Goal: Information Seeking & Learning: Learn about a topic

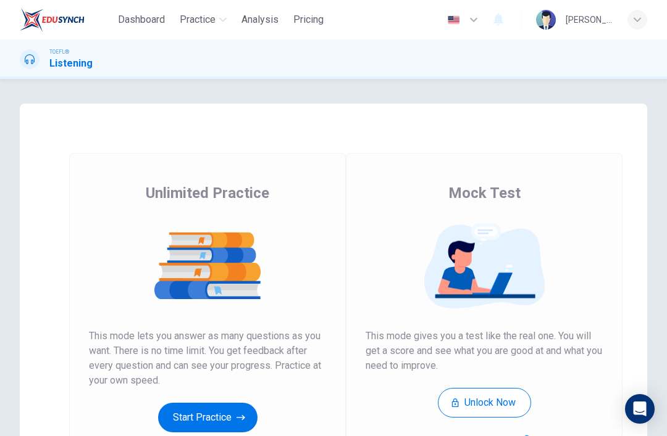
click at [196, 19] on span "Practice" at bounding box center [198, 19] width 36 height 15
click at [190, 25] on span "Practice" at bounding box center [198, 19] width 36 height 15
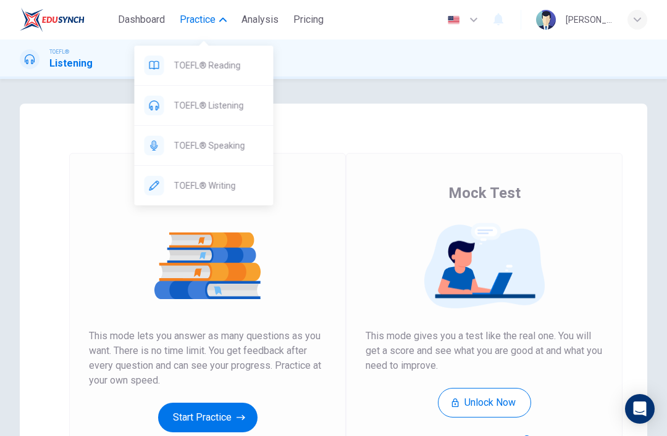
click at [485, 400] on button "Unlock Now" at bounding box center [484, 403] width 93 height 30
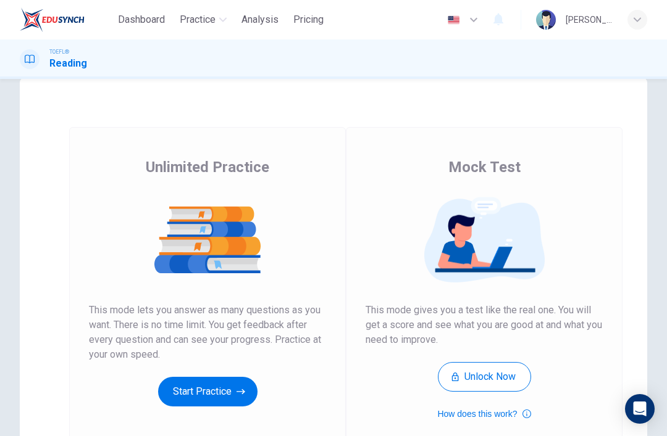
scroll to position [45, 0]
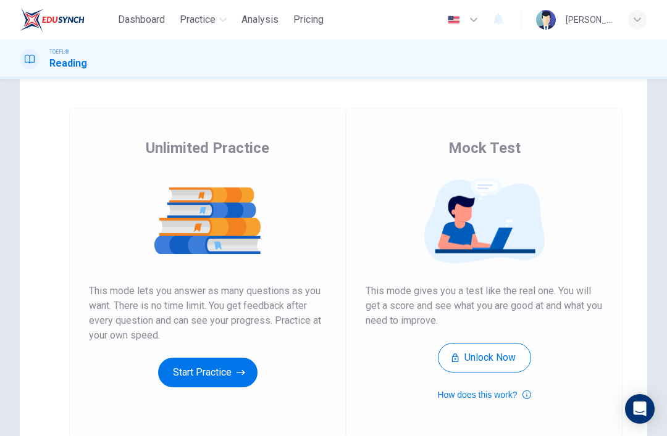
click at [499, 359] on button "Unlock Now" at bounding box center [484, 358] width 93 height 30
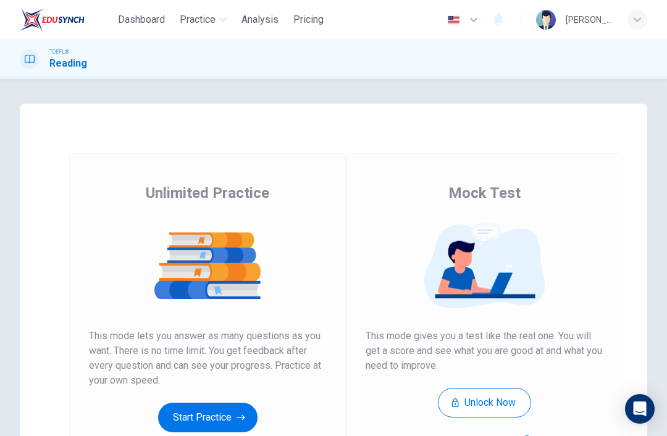
scroll to position [68, 0]
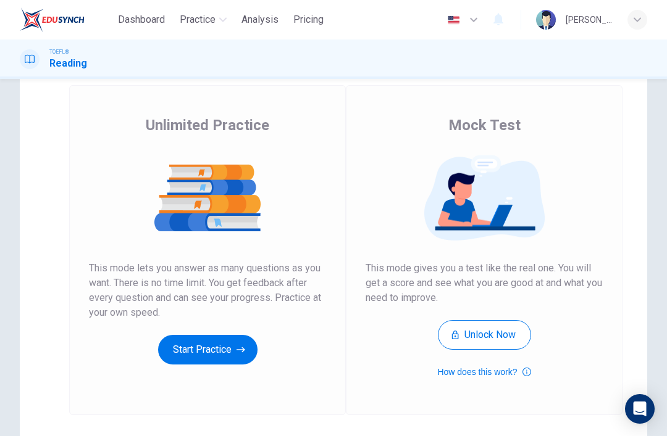
click at [233, 354] on button "Start Practice" at bounding box center [207, 350] width 99 height 30
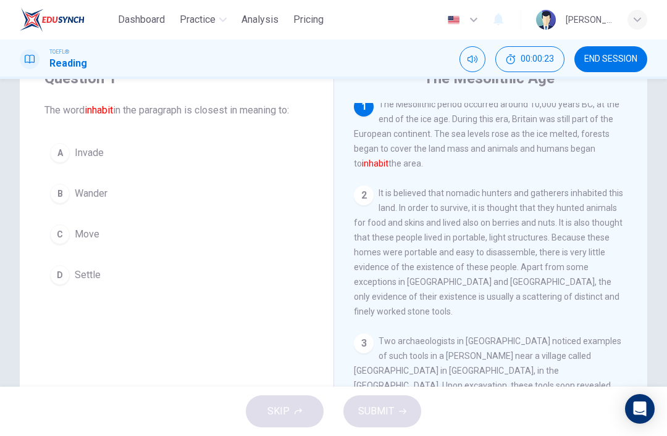
scroll to position [6, 0]
click at [166, 285] on button "D Settle" at bounding box center [176, 275] width 264 height 31
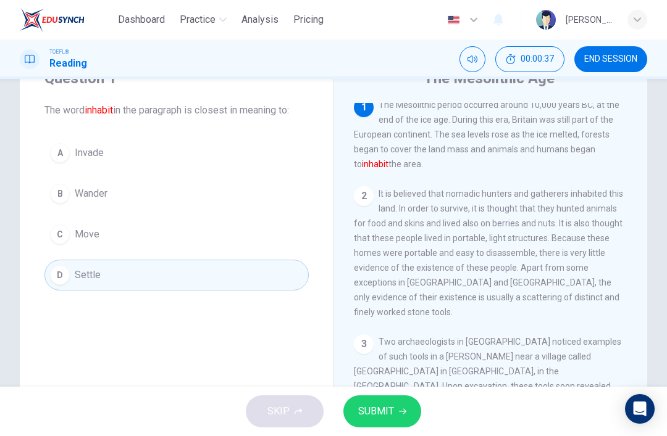
click at [404, 413] on icon "button" at bounding box center [402, 411] width 7 height 7
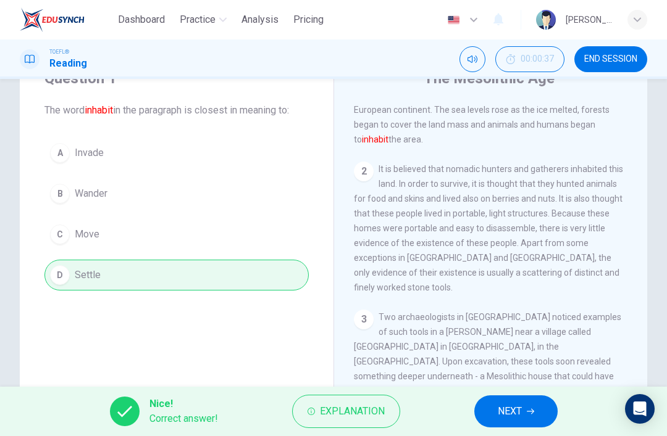
scroll to position [38, 0]
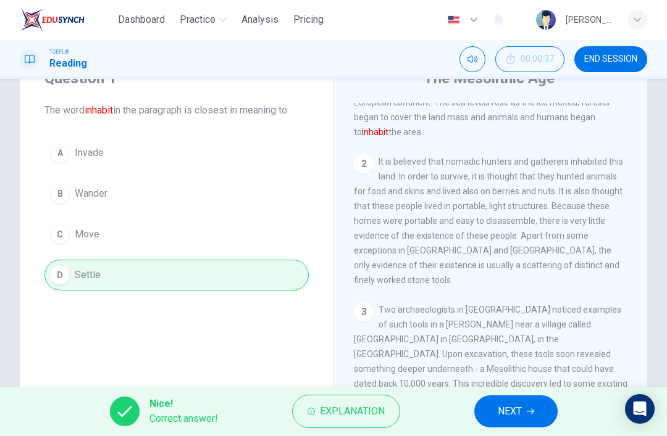
click at [532, 414] on icon "button" at bounding box center [530, 412] width 7 height 6
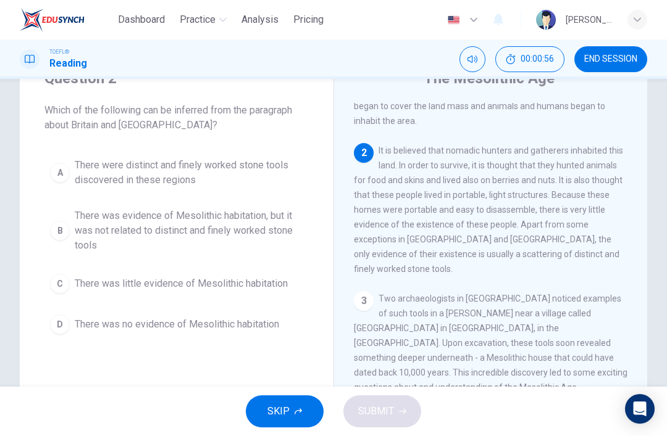
scroll to position [49, 0]
click at [232, 204] on button "B There was evidence of Mesolithic habitation, but it was not related to distin…" at bounding box center [176, 231] width 264 height 56
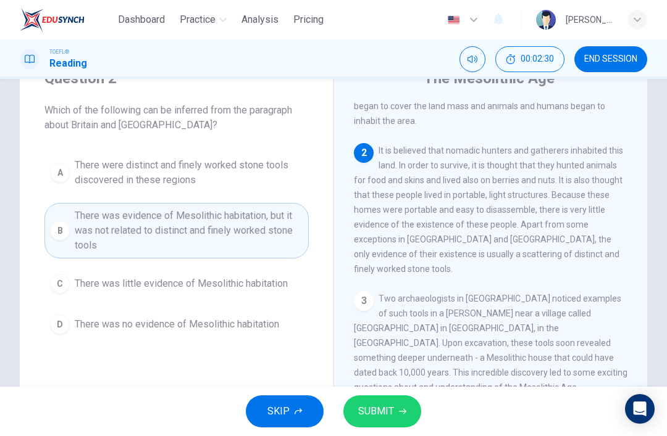
click at [390, 412] on span "SUBMIT" at bounding box center [376, 411] width 36 height 17
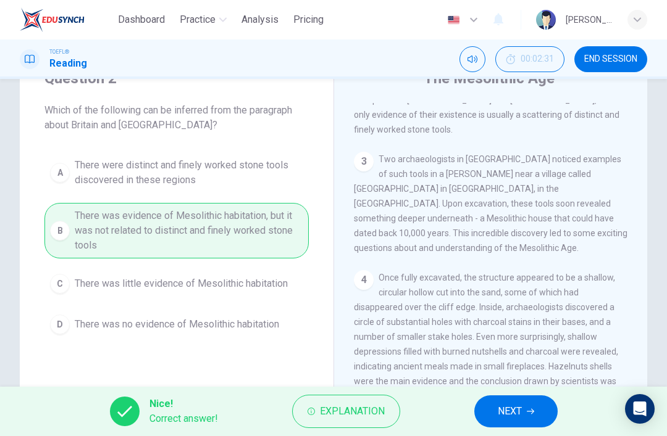
click at [519, 410] on span "NEXT" at bounding box center [510, 411] width 24 height 17
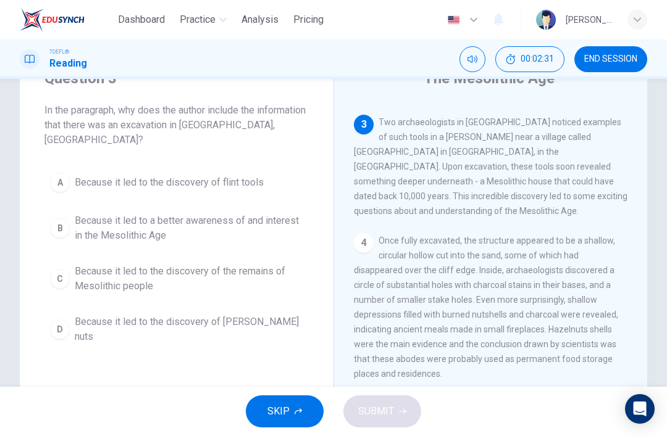
scroll to position [230, 0]
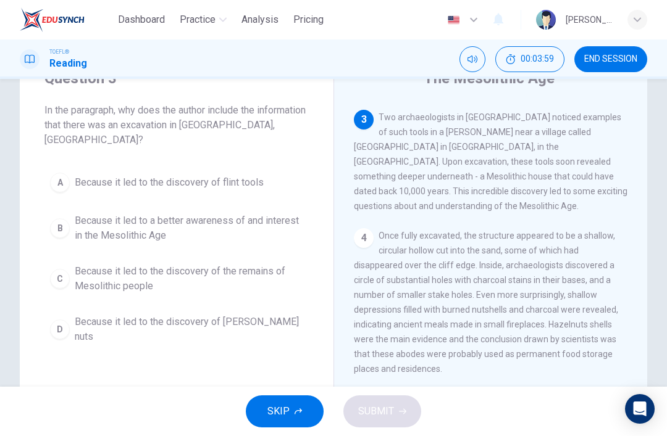
click at [199, 285] on span "Because it led to the discovery of the remains of Mesolithic people" at bounding box center [189, 279] width 228 height 30
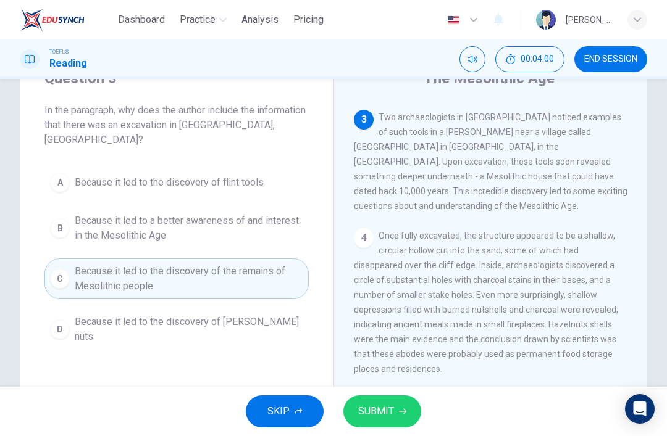
click at [394, 409] on button "SUBMIT" at bounding box center [382, 412] width 78 height 32
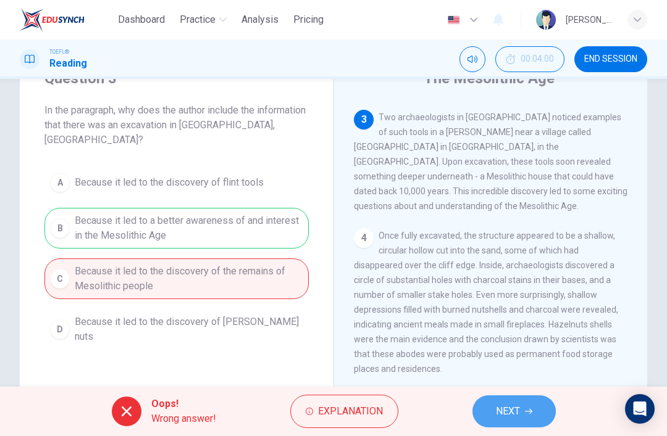
click at [498, 410] on span "NEXT" at bounding box center [508, 411] width 24 height 17
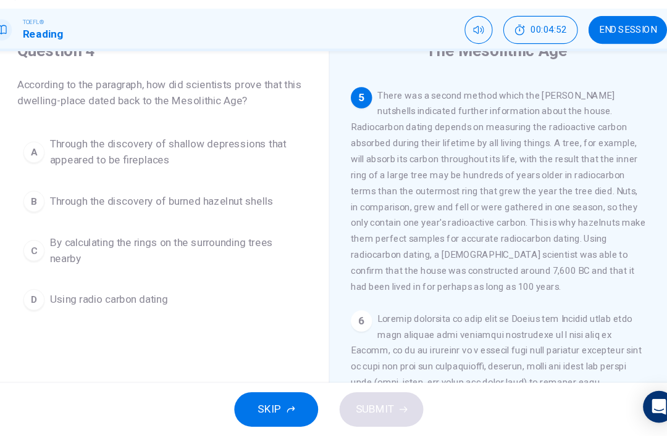
scroll to position [509, 0]
click at [193, 249] on span "By calculating the rings on the surrounding trees nearby" at bounding box center [189, 264] width 228 height 30
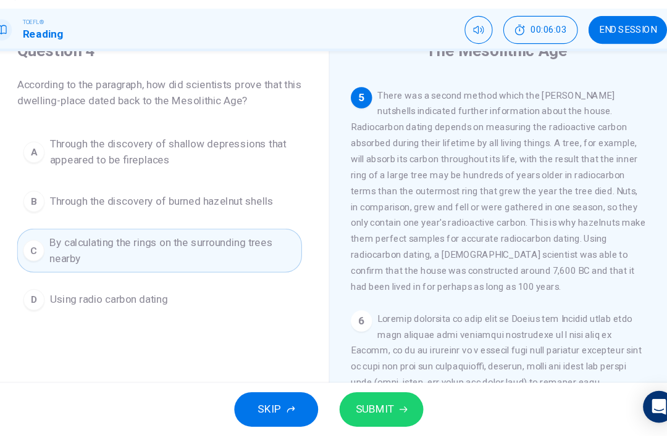
click at [372, 396] on button "SUBMIT" at bounding box center [382, 412] width 78 height 32
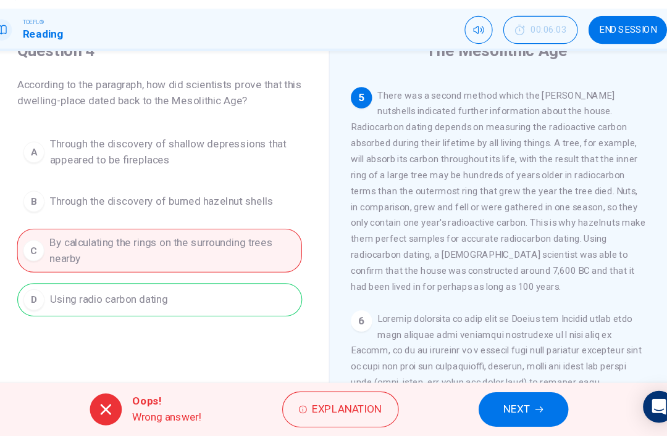
click at [498, 396] on button "NEXT" at bounding box center [513, 412] width 83 height 32
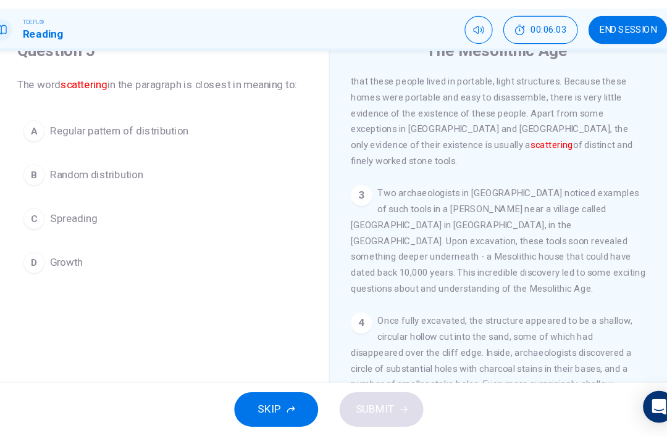
scroll to position [92, 0]
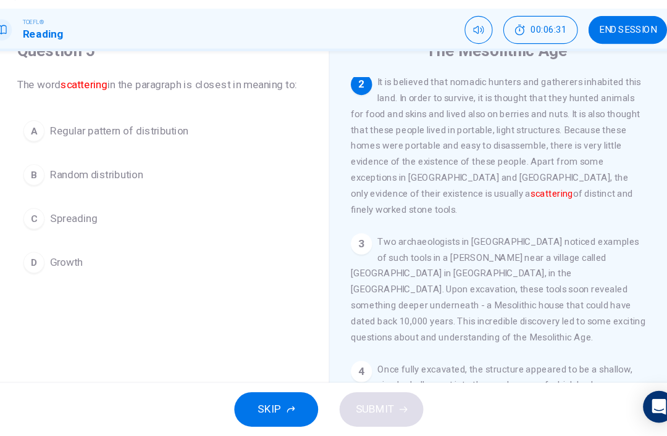
click at [145, 229] on button "C Spreading" at bounding box center [176, 234] width 264 height 31
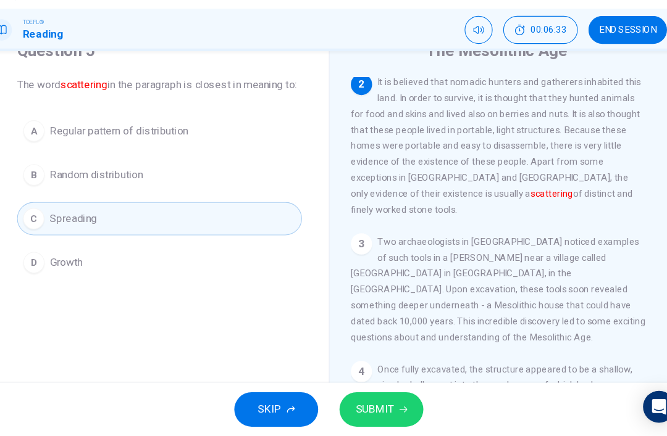
click at [358, 403] on span "SUBMIT" at bounding box center [376, 411] width 36 height 17
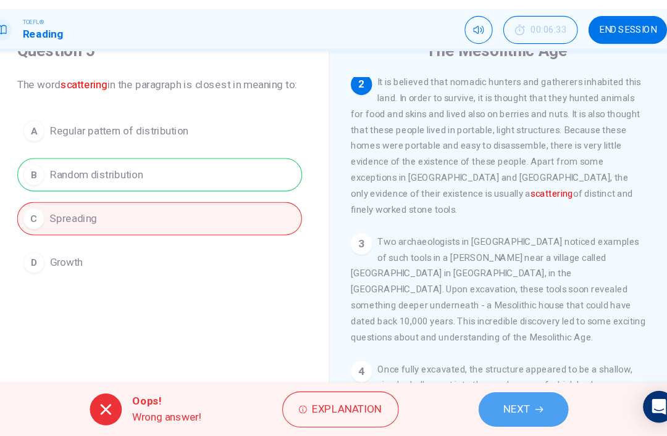
click at [525, 409] on icon "button" at bounding box center [528, 412] width 7 height 6
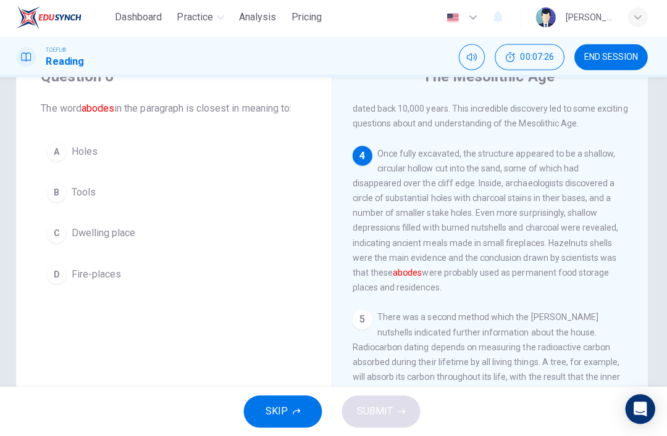
scroll to position [311, 0]
click at [103, 220] on button "C Dwelling place" at bounding box center [176, 234] width 264 height 31
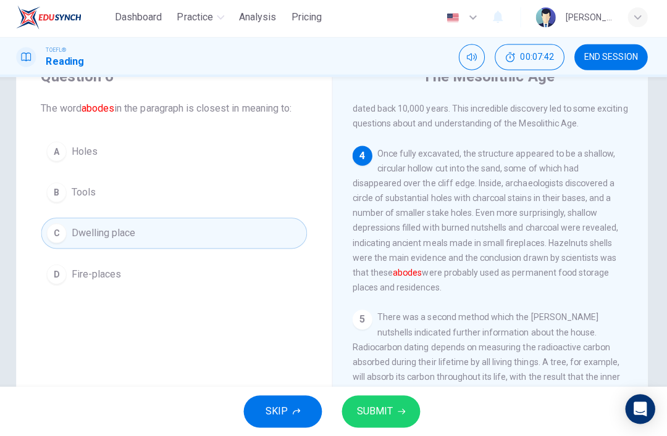
click at [389, 403] on span "SUBMIT" at bounding box center [376, 411] width 36 height 17
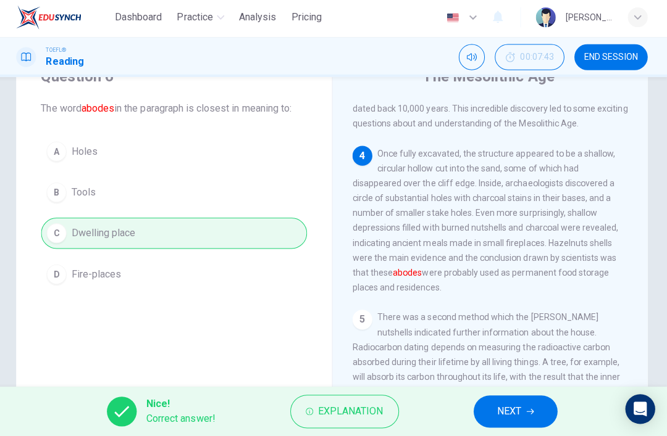
click at [500, 411] on span "NEXT" at bounding box center [510, 411] width 24 height 17
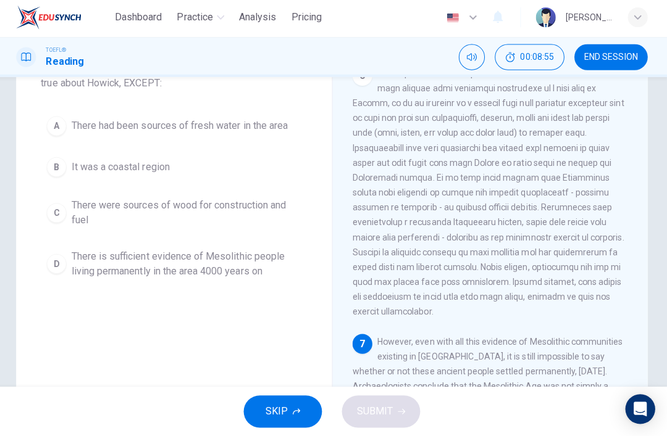
scroll to position [97, 0]
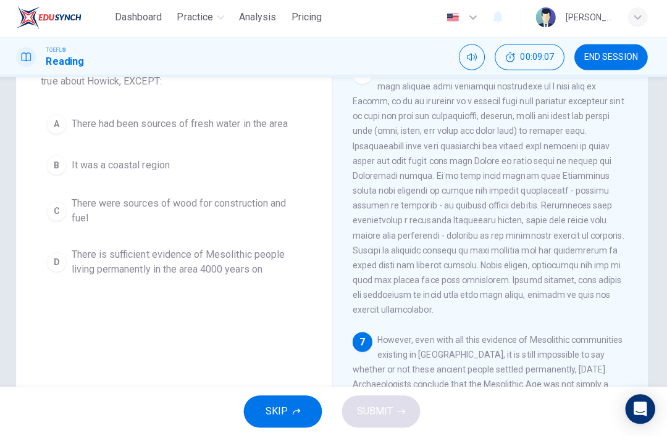
click at [270, 274] on span "There is sufficient evidence of Mesolithic people living permanently in the are…" at bounding box center [189, 263] width 228 height 30
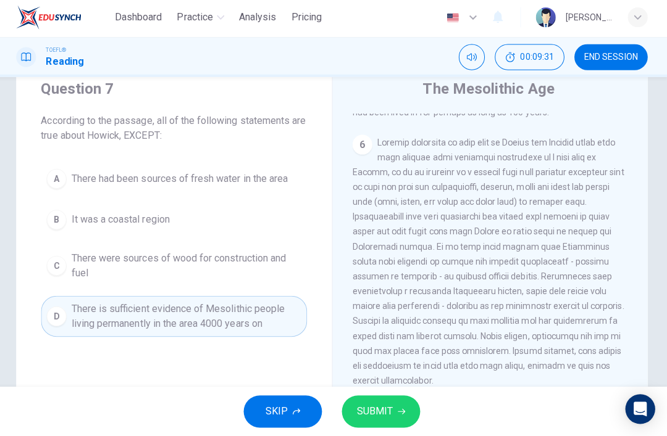
scroll to position [705, 0]
click at [362, 421] on button "SUBMIT" at bounding box center [382, 412] width 78 height 32
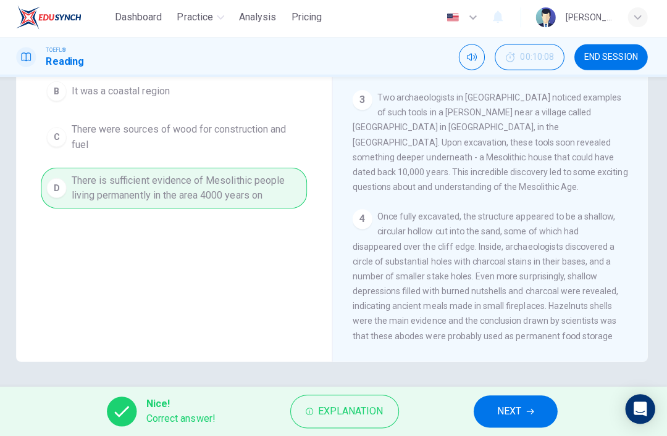
scroll to position [170, 0]
click at [517, 408] on span "NEXT" at bounding box center [510, 411] width 24 height 17
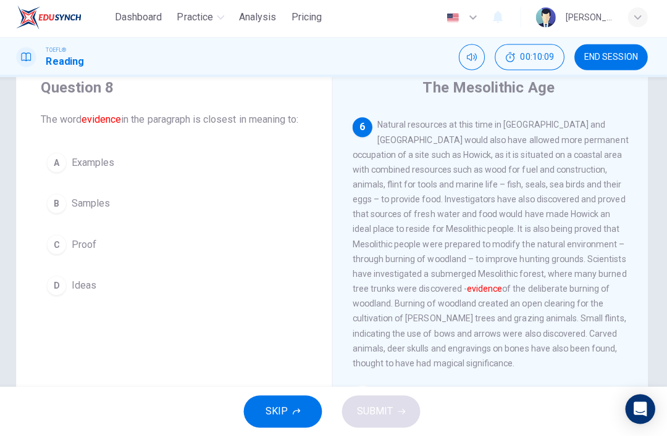
scroll to position [43, 0]
click at [131, 262] on button "C Proof" at bounding box center [176, 246] width 264 height 31
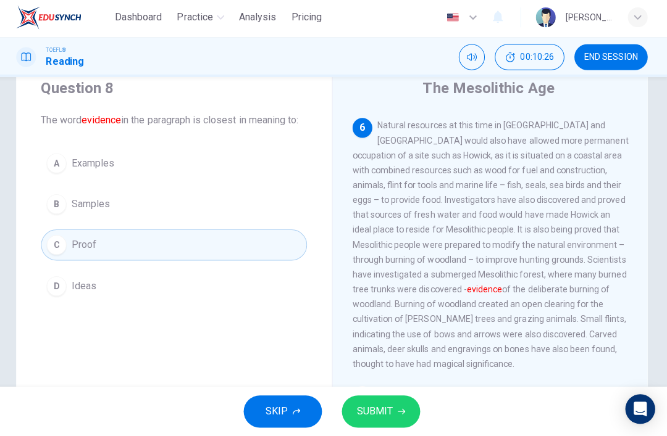
click at [382, 422] on button "SUBMIT" at bounding box center [382, 412] width 78 height 32
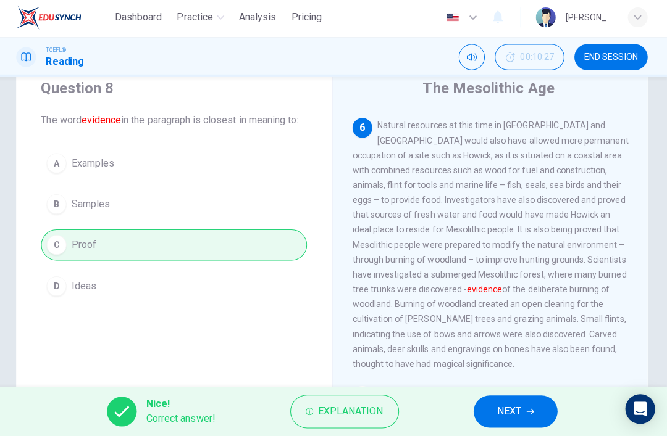
click at [524, 400] on button "NEXT" at bounding box center [515, 412] width 83 height 32
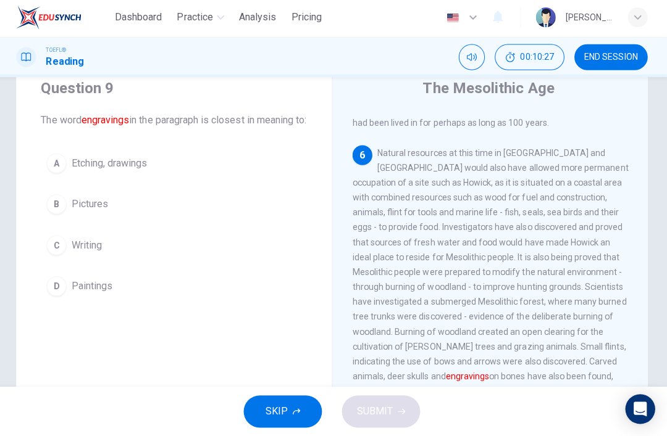
scroll to position [691, 0]
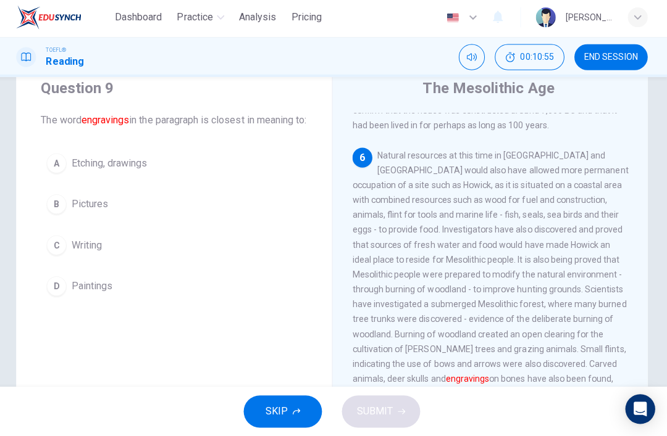
click at [240, 180] on button "A Etching, drawings" at bounding box center [176, 164] width 264 height 31
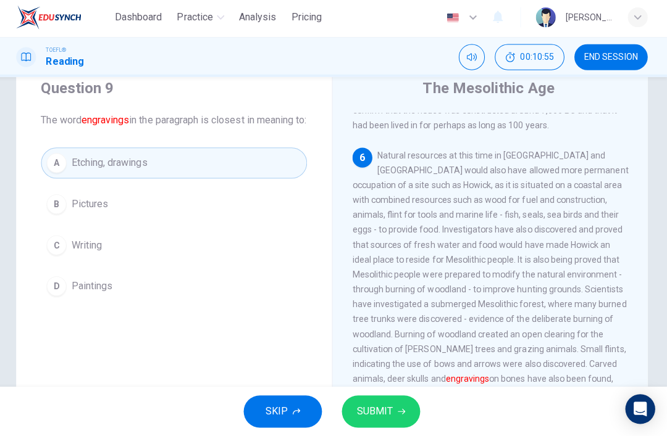
click at [392, 409] on button "SUBMIT" at bounding box center [382, 412] width 78 height 32
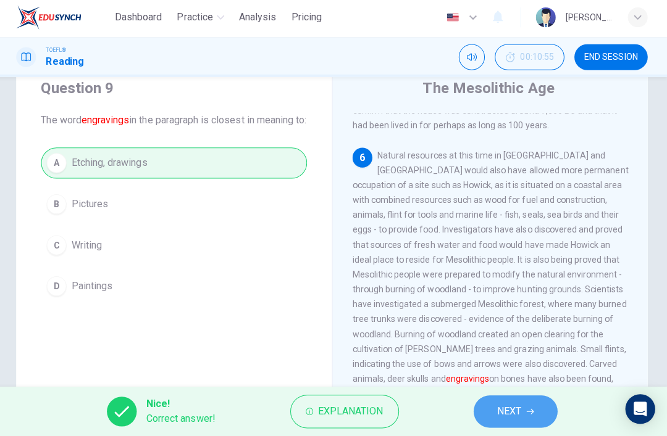
click at [535, 409] on button "NEXT" at bounding box center [515, 412] width 83 height 32
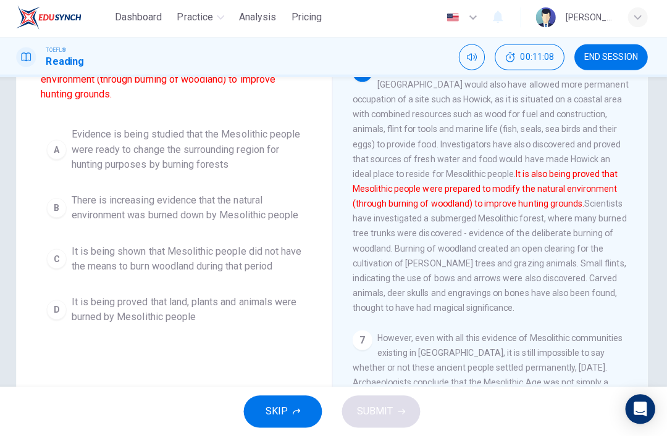
scroll to position [135, 0]
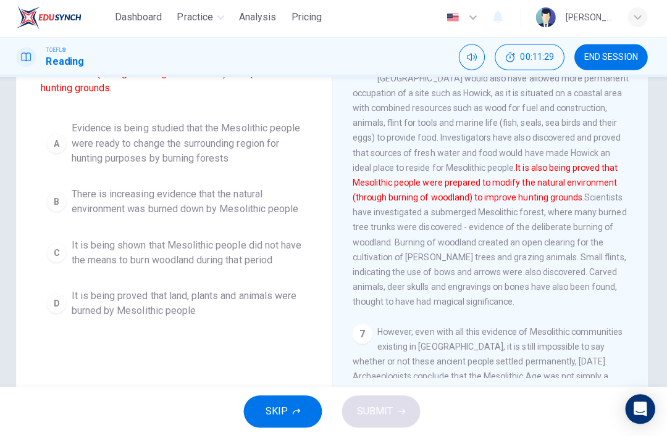
click at [263, 207] on span "There is increasing evidence that the natural environment was burned down by Me…" at bounding box center [189, 203] width 228 height 30
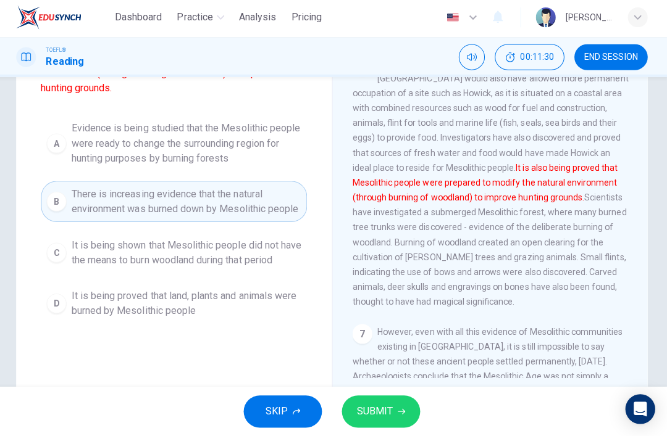
click at [269, 134] on span "Evidence is being studied that the Mesolithic people were ready to change the s…" at bounding box center [189, 145] width 228 height 44
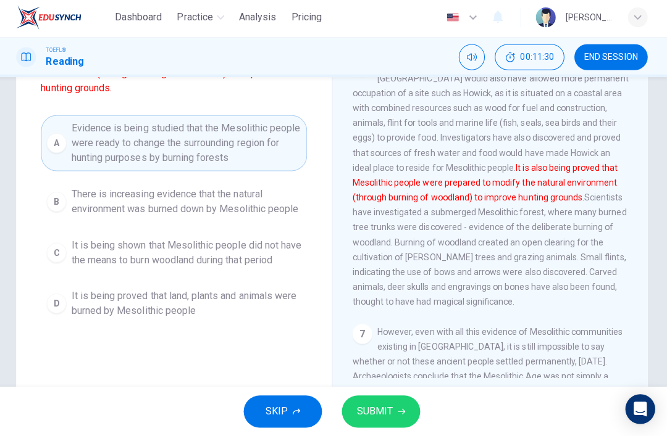
click at [388, 414] on span "SUBMIT" at bounding box center [376, 411] width 36 height 17
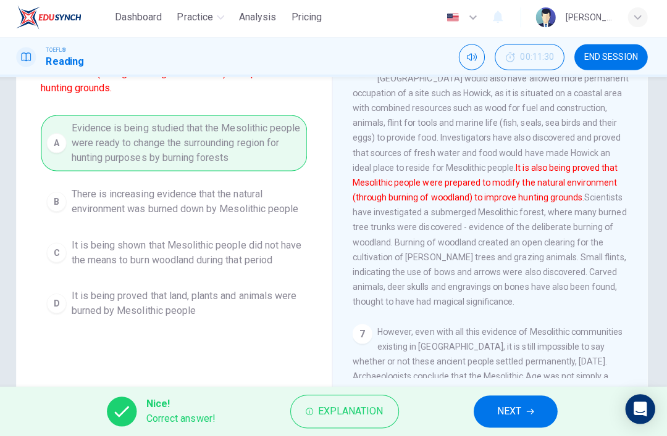
click at [535, 399] on button "NEXT" at bounding box center [515, 412] width 83 height 32
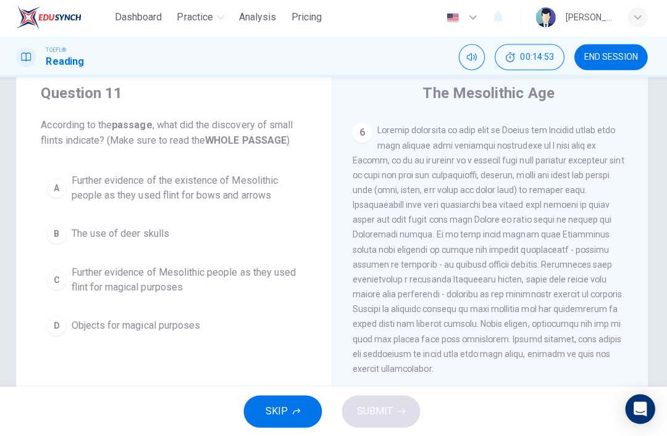
scroll to position [48, 0]
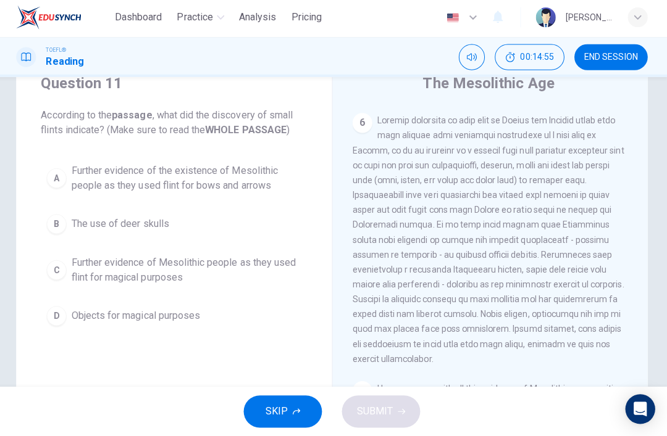
click at [235, 184] on span "Further evidence of the existence of Mesolithic people as they used flint for b…" at bounding box center [189, 180] width 228 height 30
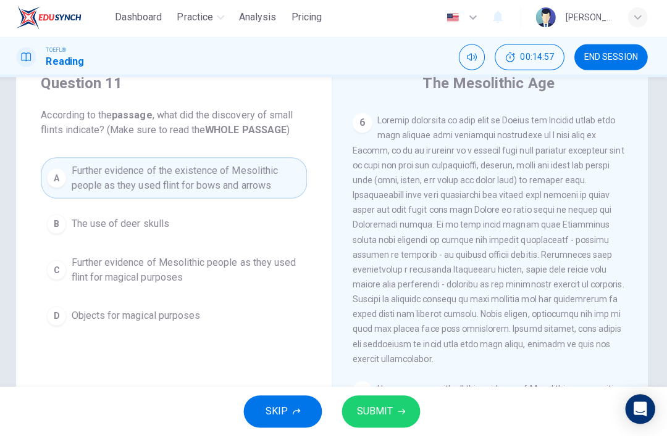
click at [385, 420] on button "SUBMIT" at bounding box center [382, 412] width 78 height 32
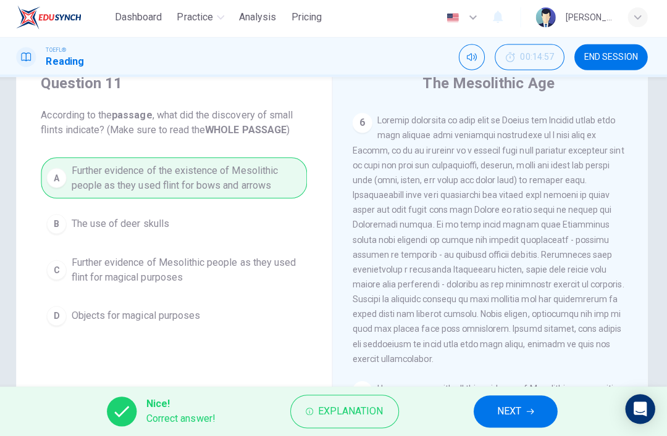
click at [524, 396] on button "NEXT" at bounding box center [515, 412] width 83 height 32
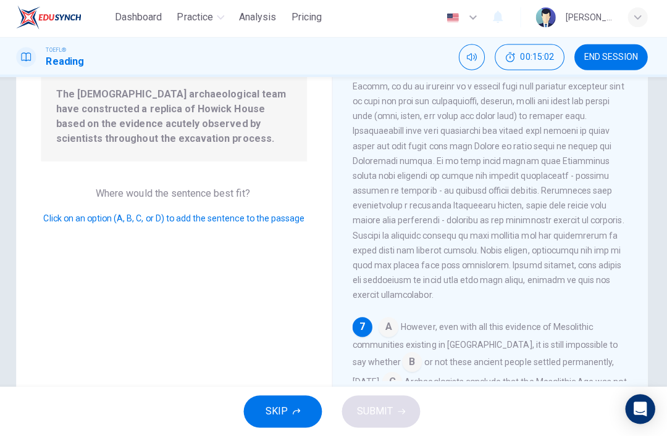
scroll to position [132, 0]
click at [383, 319] on input at bounding box center [390, 329] width 20 height 20
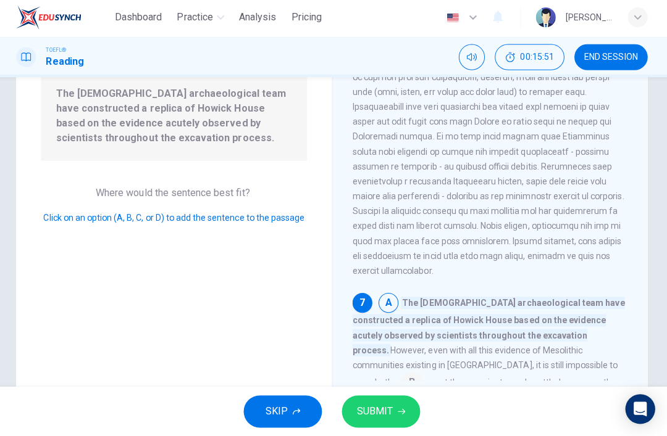
scroll to position [726, 0]
click at [386, 419] on button "SUBMIT" at bounding box center [382, 412] width 78 height 32
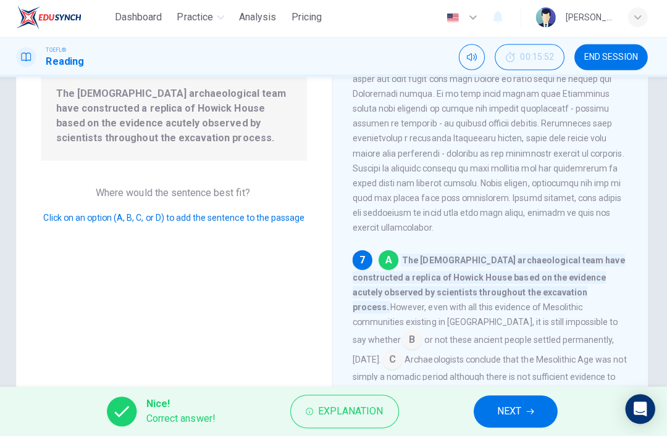
scroll to position [767, 0]
click at [520, 410] on button "NEXT" at bounding box center [515, 412] width 83 height 32
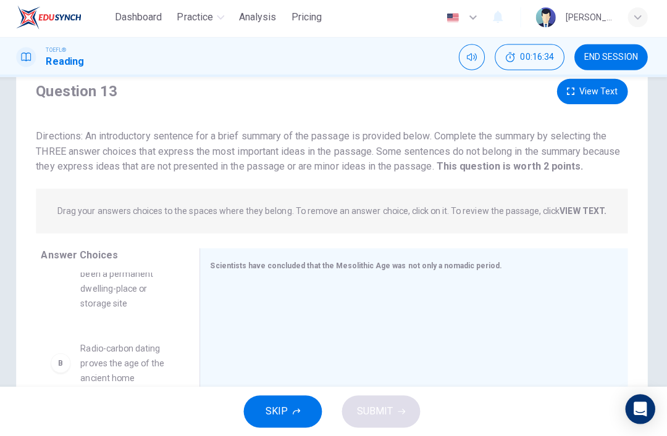
scroll to position [41, 0]
click at [593, 102] on button "View Text" at bounding box center [592, 94] width 70 height 25
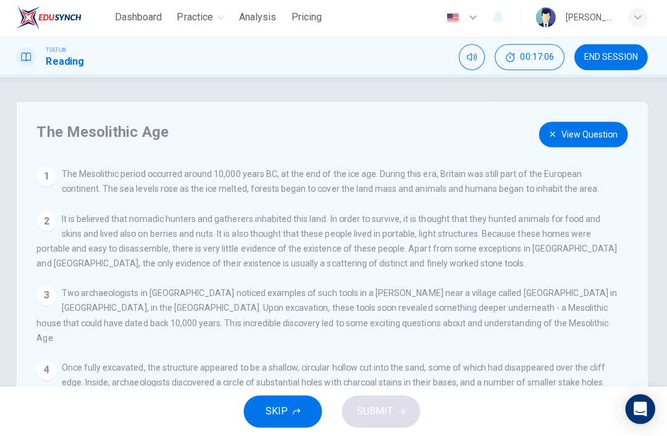
scroll to position [0, 0]
click at [600, 135] on button "View Question" at bounding box center [583, 135] width 88 height 25
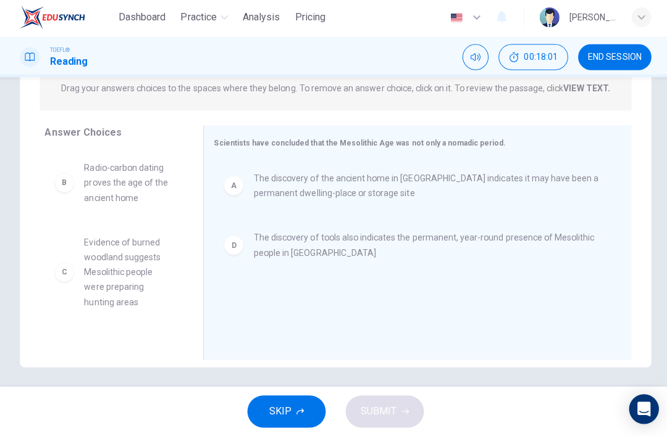
click at [230, 296] on div "A The discovery of the ancient home in England indicates it may have been a per…" at bounding box center [409, 244] width 395 height 165
click at [235, 247] on div "D" at bounding box center [232, 246] width 20 height 20
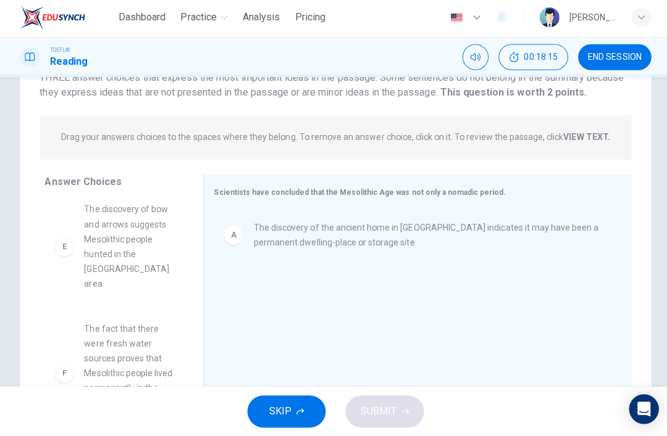
scroll to position [115, 0]
click at [228, 243] on div "A" at bounding box center [232, 237] width 20 height 20
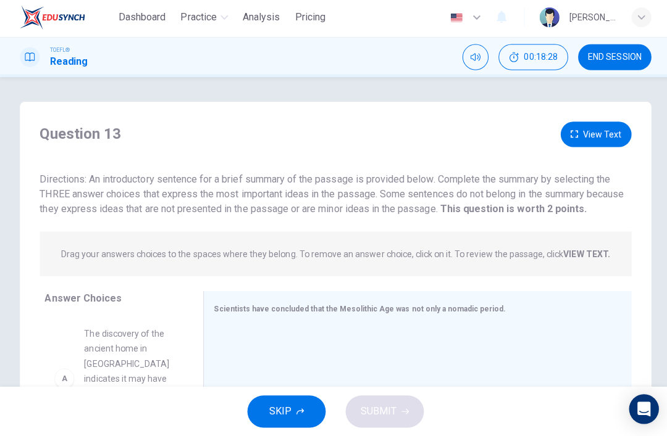
scroll to position [0, 0]
click at [603, 127] on button "View Text" at bounding box center [592, 135] width 70 height 25
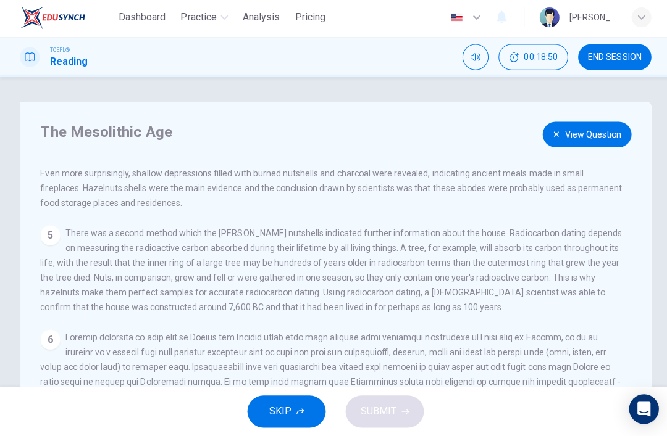
scroll to position [227, 0]
click at [593, 138] on button "View Question" at bounding box center [583, 135] width 88 height 25
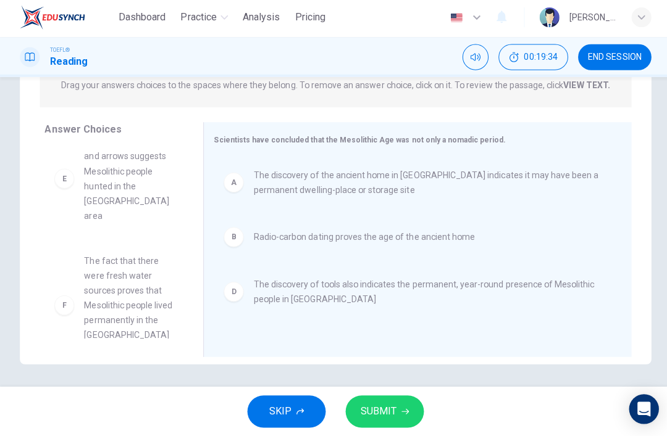
scroll to position [126, 0]
click at [395, 405] on button "SUBMIT" at bounding box center [382, 412] width 78 height 32
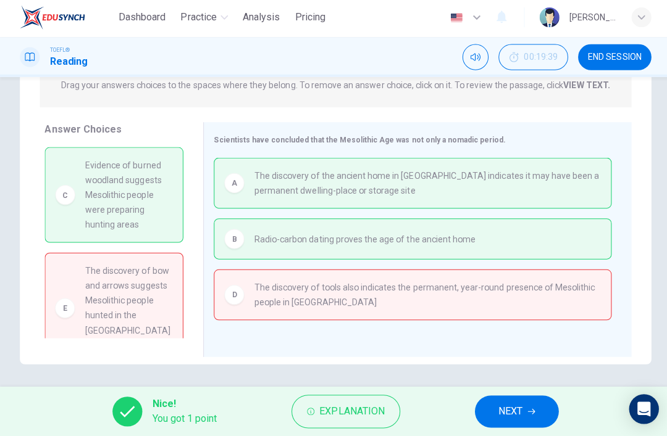
scroll to position [0, 0]
click at [384, 404] on button "Explanation" at bounding box center [344, 411] width 108 height 33
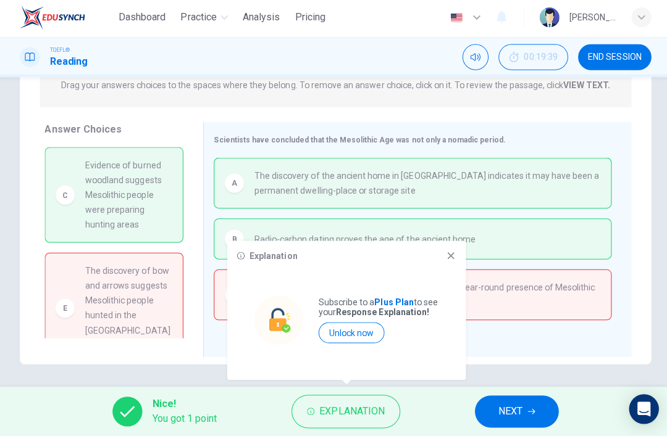
click at [459, 248] on div "Explanation Subscribe to a Plus Plan to see your Response Explanation! Unlock n…" at bounding box center [344, 311] width 237 height 138
click at [451, 252] on icon at bounding box center [448, 257] width 10 height 10
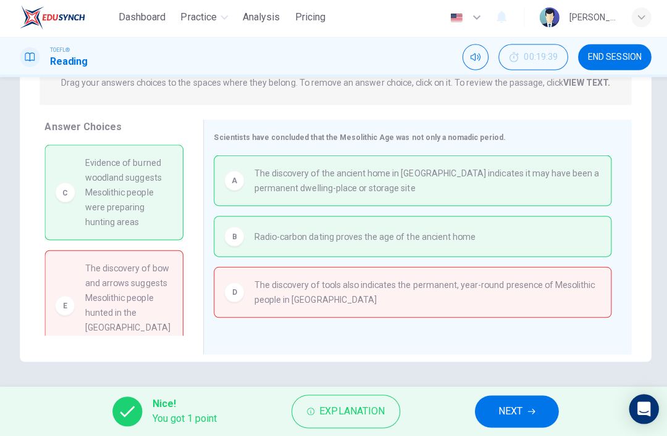
scroll to position [170, 0]
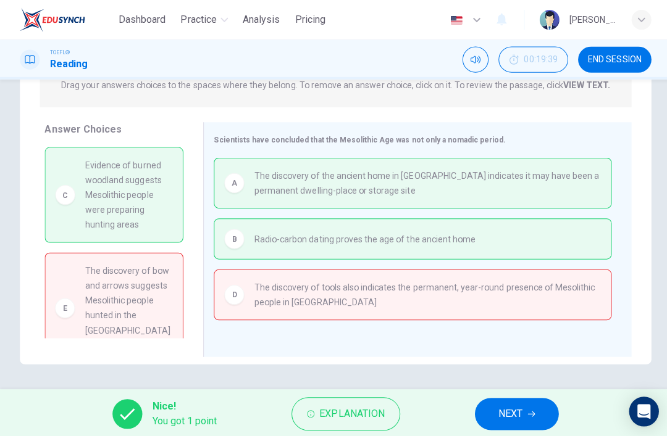
click at [605, 64] on span "END SESSION" at bounding box center [610, 59] width 53 height 10
click at [514, 413] on span "NEXT" at bounding box center [507, 411] width 24 height 17
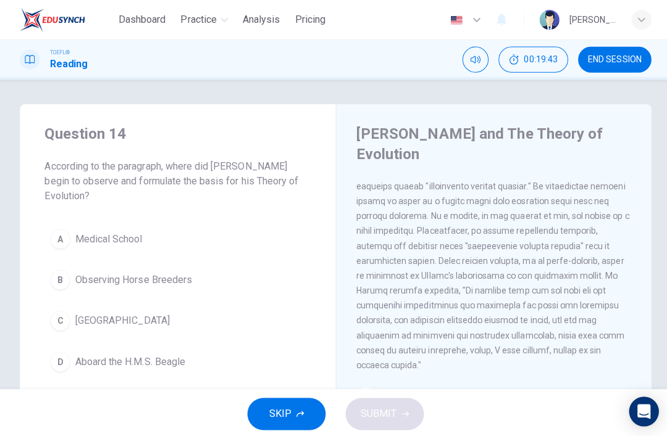
scroll to position [814, 0]
click at [626, 61] on span "END SESSION" at bounding box center [610, 59] width 53 height 10
click at [620, 69] on button "END SESSION" at bounding box center [610, 59] width 73 height 26
click at [590, 60] on span "END SESSION" at bounding box center [610, 59] width 53 height 10
click at [616, 68] on button "END SESSION" at bounding box center [610, 59] width 73 height 26
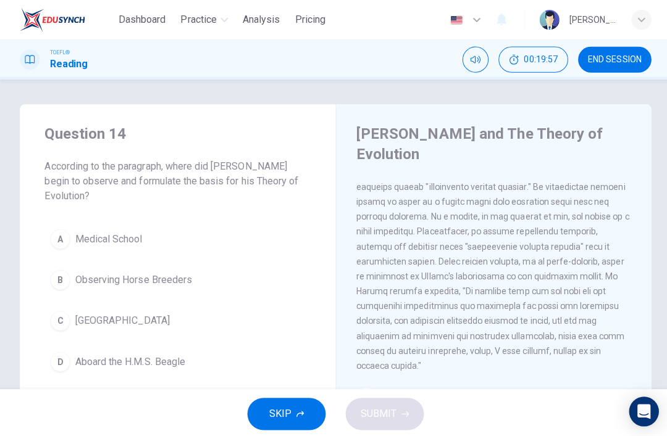
click at [599, 50] on button "END SESSION" at bounding box center [610, 59] width 73 height 26
click at [587, 79] on div "Question 14 According to the paragraph, where did Charles Darwin begin to obser…" at bounding box center [333, 233] width 667 height 308
click at [600, 59] on span "END SESSION" at bounding box center [610, 59] width 53 height 10
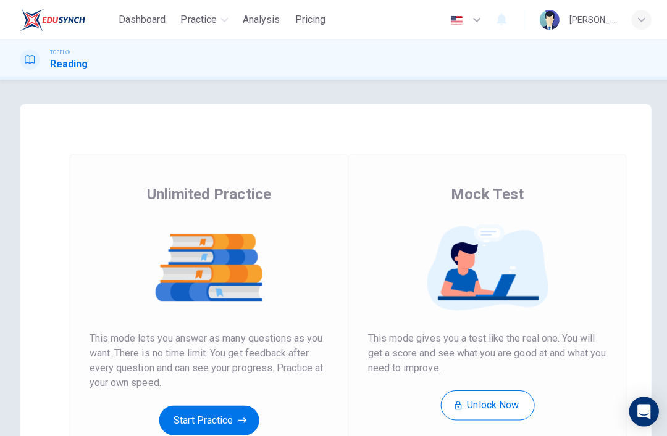
click at [232, 410] on button "Start Practice" at bounding box center [207, 418] width 99 height 30
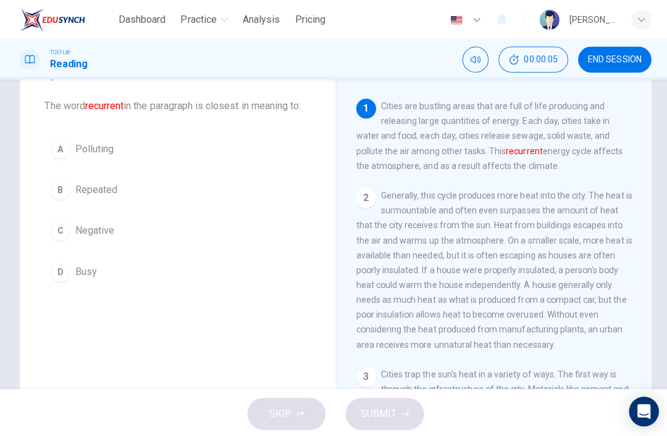
scroll to position [59, 0]
click at [92, 197] on span "Repeated" at bounding box center [96, 189] width 42 height 15
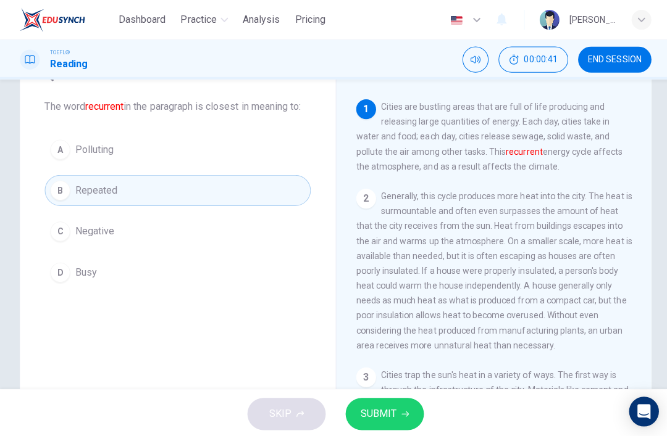
click at [385, 415] on span "SUBMIT" at bounding box center [376, 411] width 36 height 17
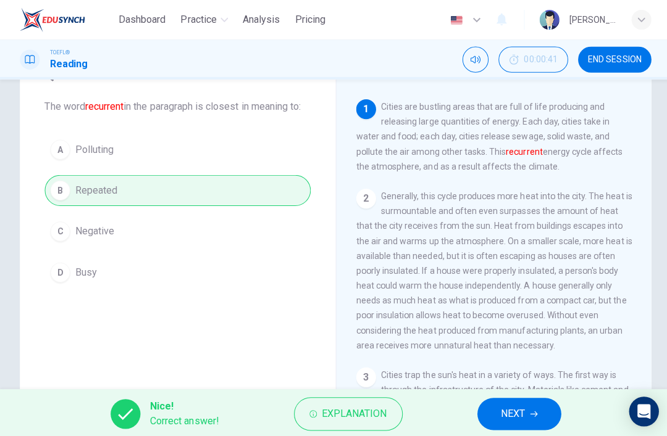
click at [530, 407] on button "NEXT" at bounding box center [515, 412] width 83 height 32
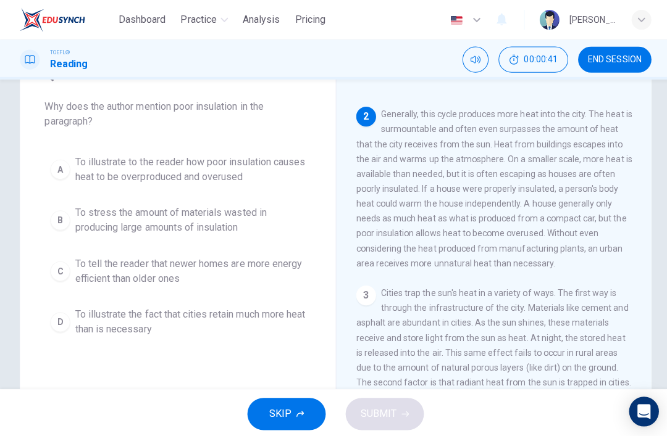
scroll to position [92, 0]
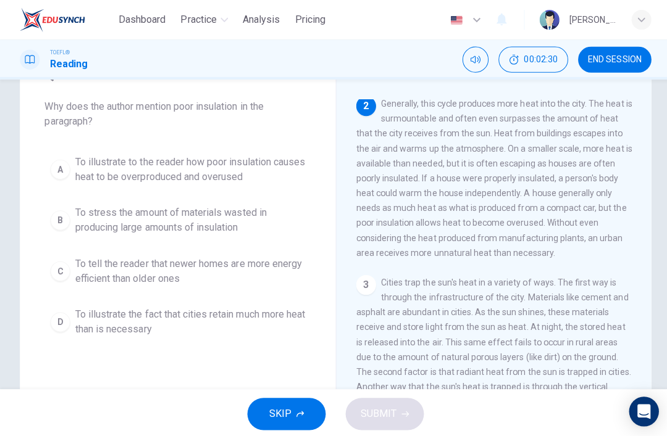
click at [282, 172] on span "To illustrate to the reader how poor insulation causes heat to be overproduced …" at bounding box center [189, 169] width 228 height 30
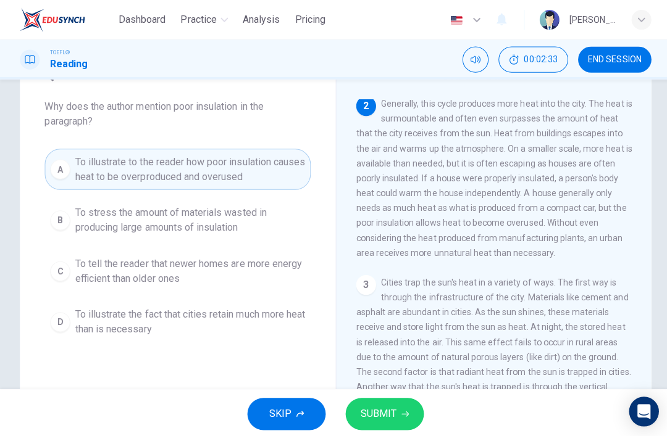
click at [383, 411] on span "SUBMIT" at bounding box center [376, 411] width 36 height 17
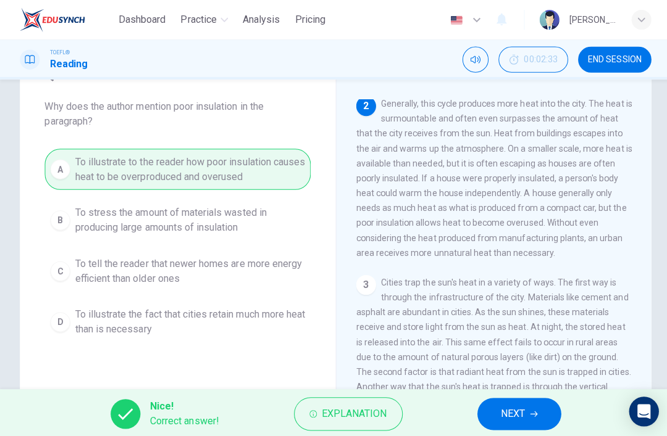
click at [519, 408] on span "NEXT" at bounding box center [510, 411] width 24 height 17
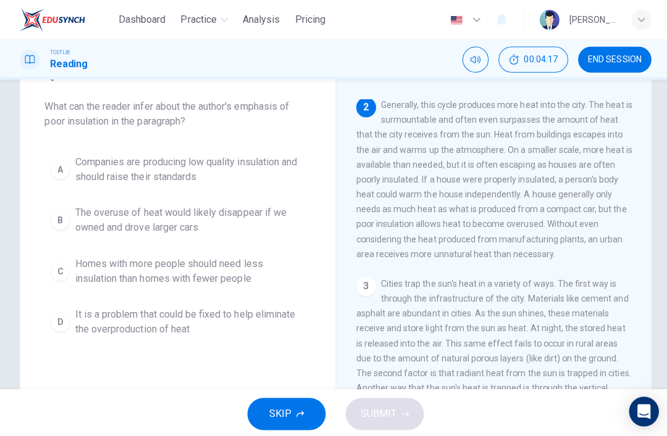
scroll to position [90, 0]
click at [257, 176] on span "Companies are producing low quality insulation and should raise their standards" at bounding box center [189, 169] width 228 height 30
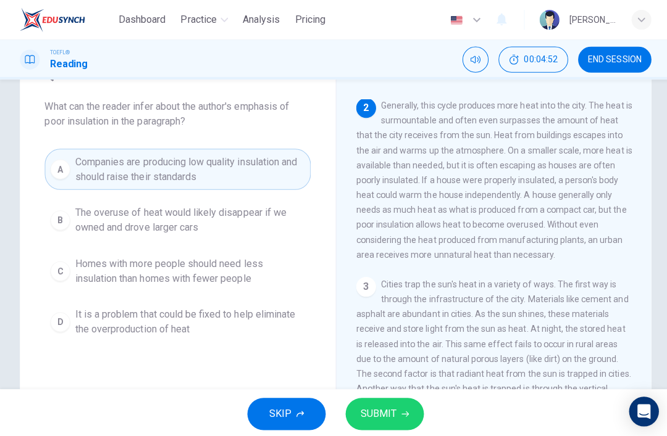
click at [396, 413] on button "SUBMIT" at bounding box center [382, 412] width 78 height 32
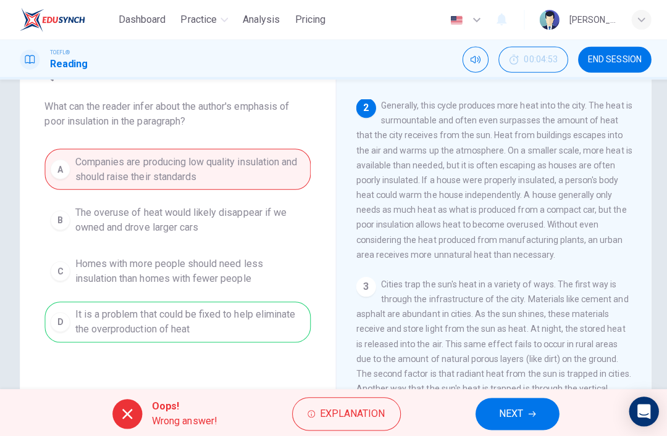
click at [496, 411] on span "NEXT" at bounding box center [508, 411] width 24 height 17
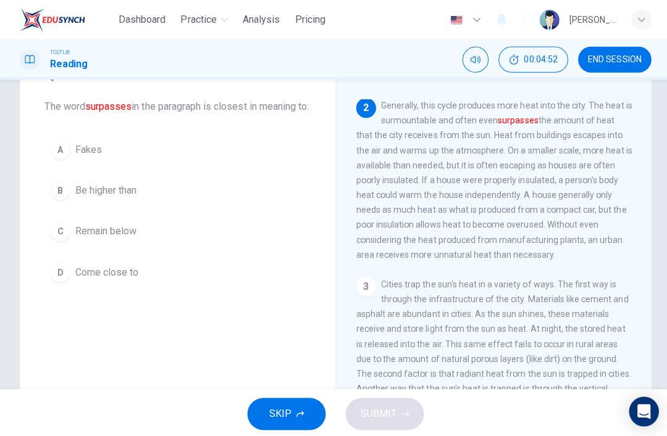
scroll to position [92, 0]
click at [225, 205] on button "B Be higher than" at bounding box center [176, 189] width 264 height 31
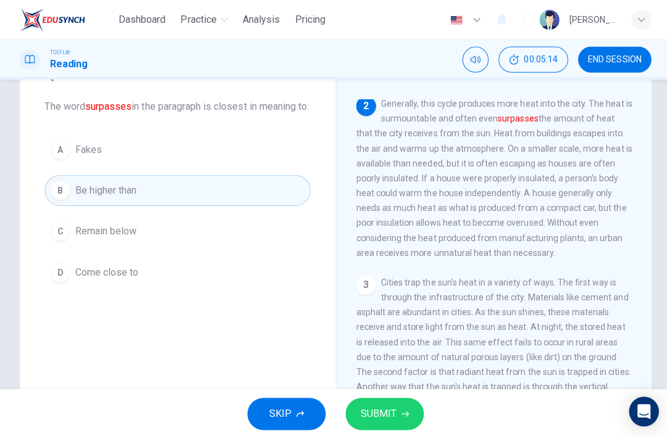
click at [388, 416] on span "SUBMIT" at bounding box center [376, 411] width 36 height 17
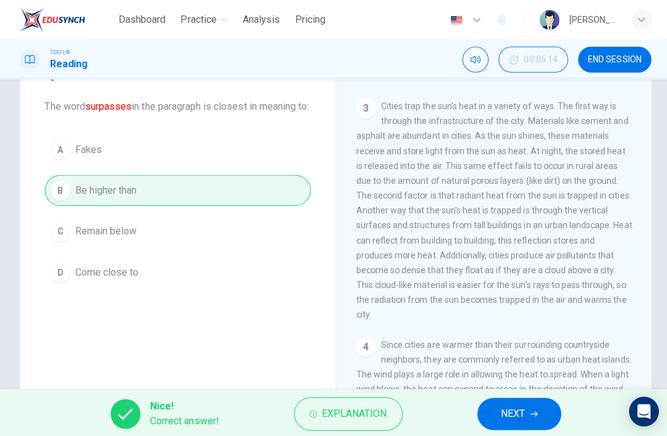
scroll to position [267, 0]
click at [519, 412] on span "NEXT" at bounding box center [510, 411] width 24 height 17
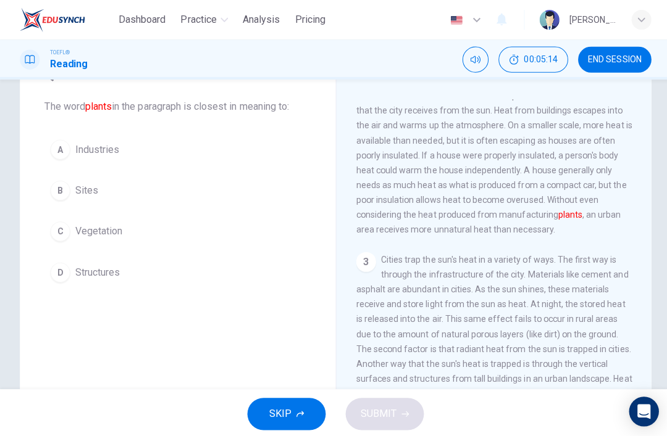
scroll to position [92, 0]
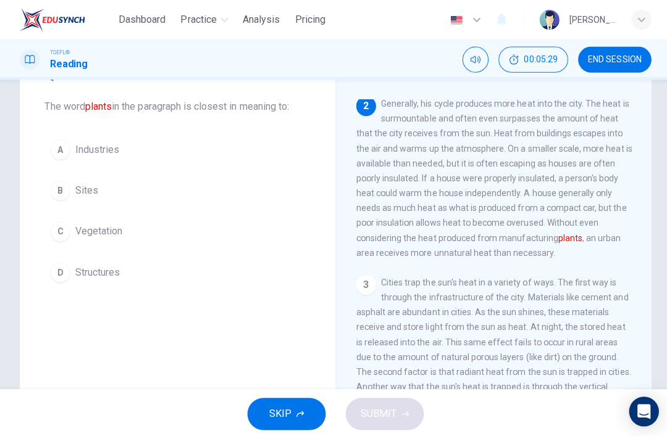
click at [222, 152] on button "A Industries" at bounding box center [176, 148] width 264 height 31
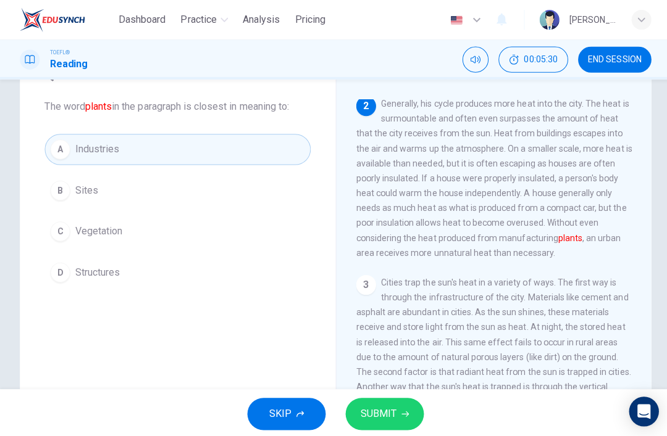
click at [399, 408] on icon "button" at bounding box center [402, 411] width 7 height 7
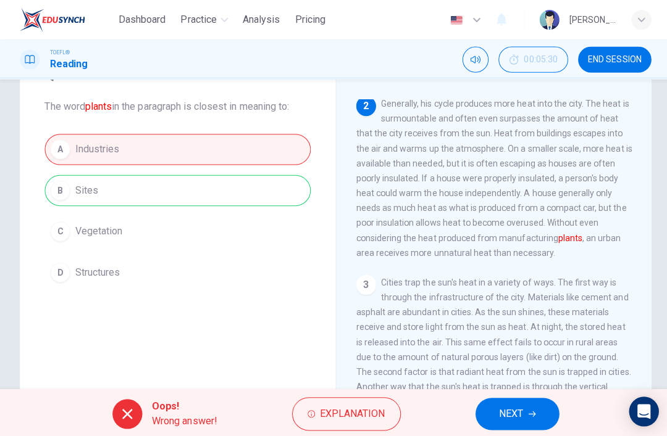
click at [506, 413] on span "NEXT" at bounding box center [508, 411] width 24 height 17
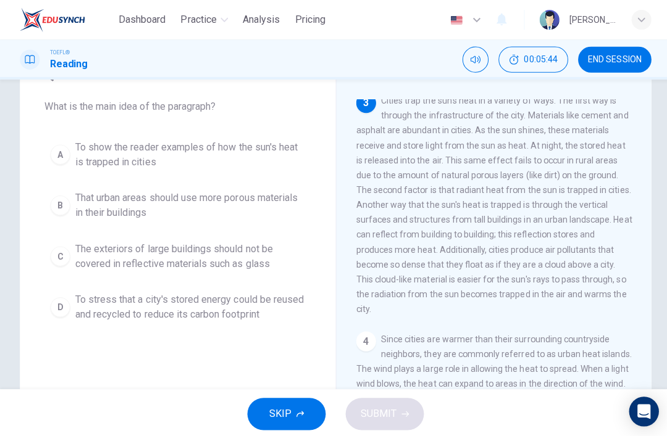
scroll to position [273, 0]
click at [208, 143] on span "To show the reader examples of how the sun's heat is trapped in cities" at bounding box center [189, 154] width 228 height 30
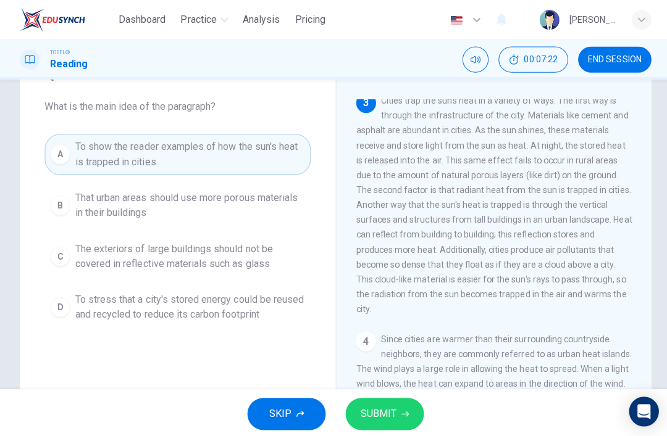
click at [398, 425] on button "SUBMIT" at bounding box center [382, 412] width 78 height 32
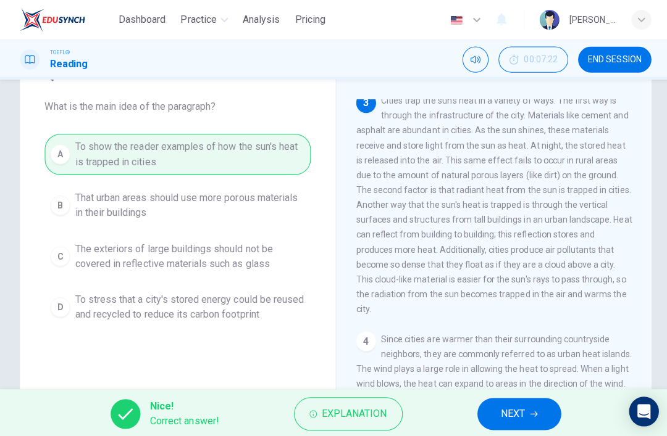
click at [499, 409] on span "NEXT" at bounding box center [510, 411] width 24 height 17
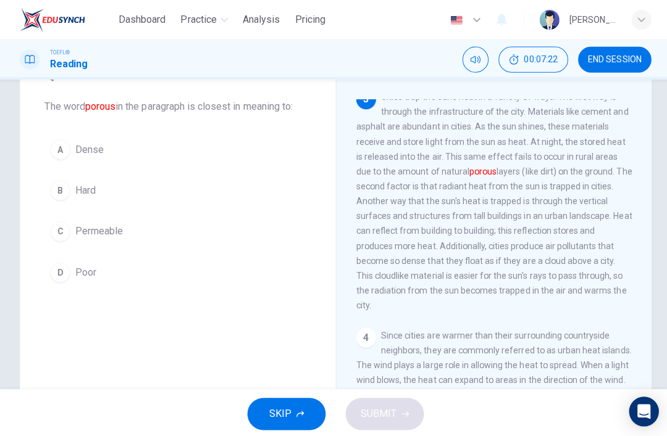
scroll to position [277, 0]
click at [211, 157] on button "A Dense" at bounding box center [176, 148] width 264 height 31
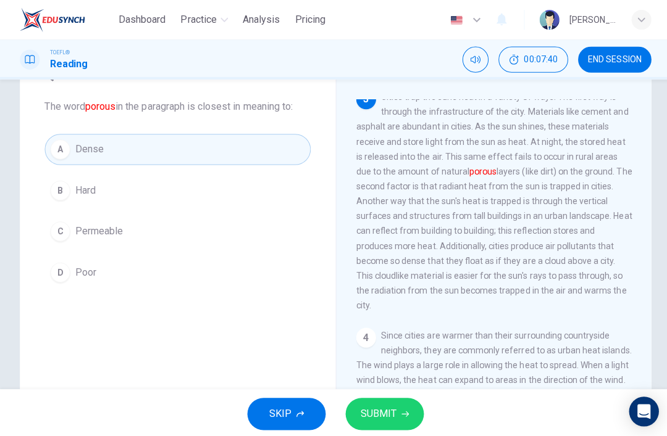
click at [394, 417] on button "SUBMIT" at bounding box center [382, 412] width 78 height 32
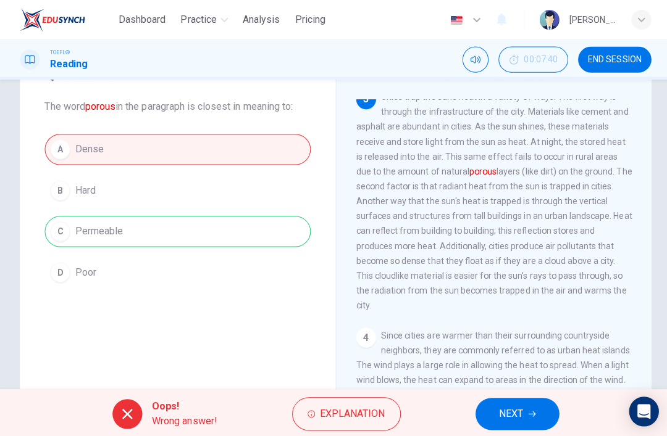
click at [501, 409] on span "NEXT" at bounding box center [508, 411] width 24 height 17
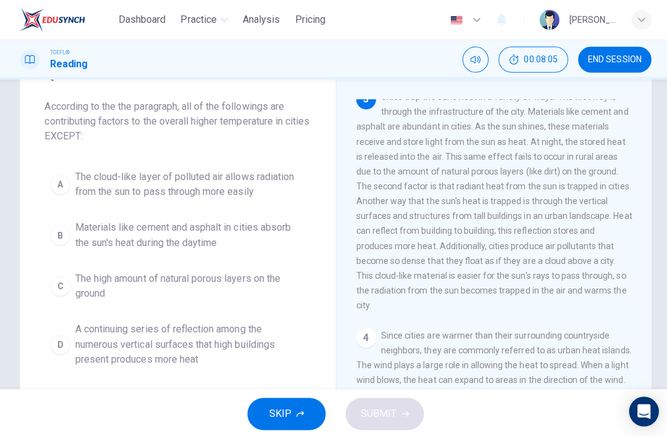
click at [264, 286] on span "The high amount of natural porous layers on the ground" at bounding box center [189, 285] width 228 height 30
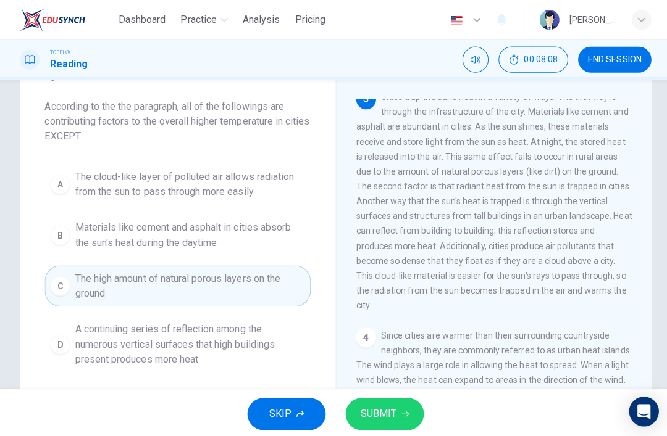
click at [378, 424] on button "SUBMIT" at bounding box center [382, 412] width 78 height 32
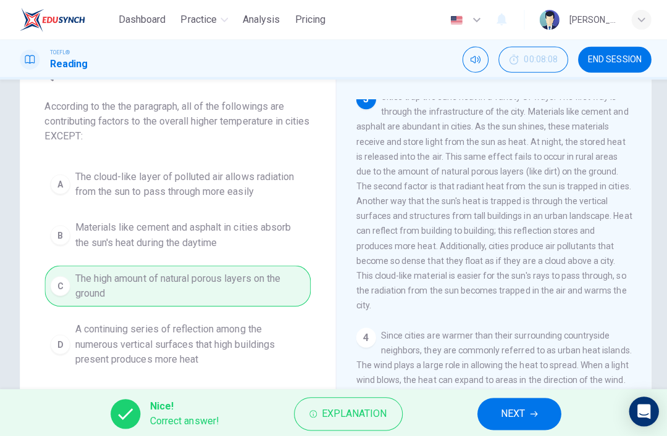
click at [519, 410] on span "NEXT" at bounding box center [510, 411] width 24 height 17
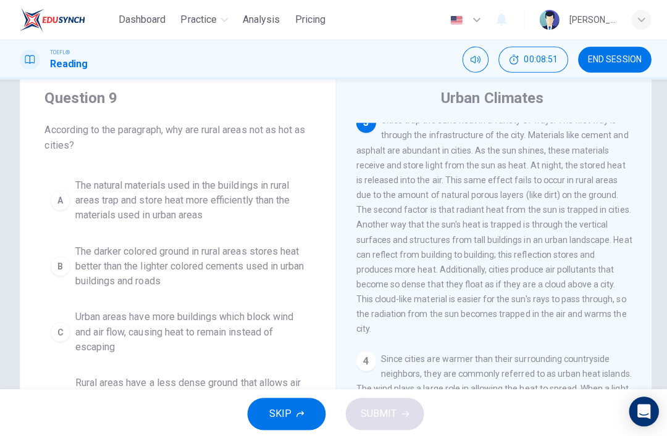
scroll to position [35, 0]
click at [272, 204] on span "The natural materials used in the buildings in rural areas trap and store heat …" at bounding box center [189, 200] width 228 height 44
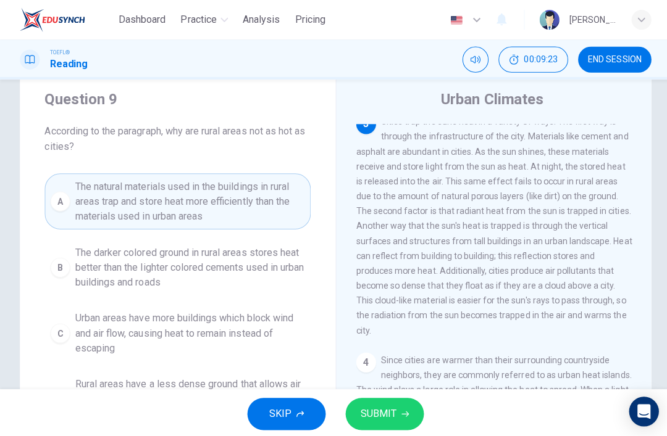
click at [386, 410] on span "SUBMIT" at bounding box center [376, 411] width 36 height 17
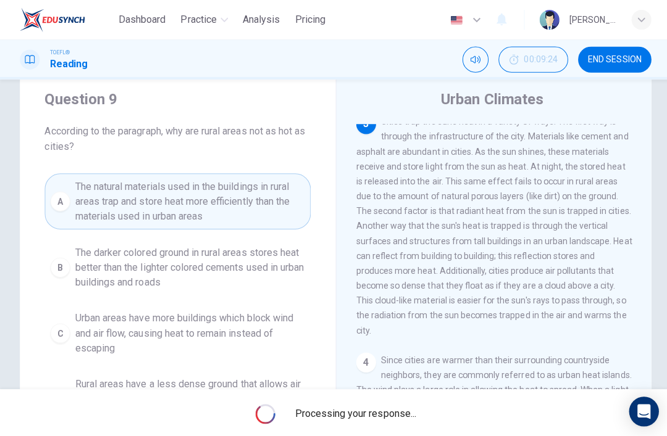
click at [386, 409] on span "Processing your response..." at bounding box center [353, 411] width 120 height 15
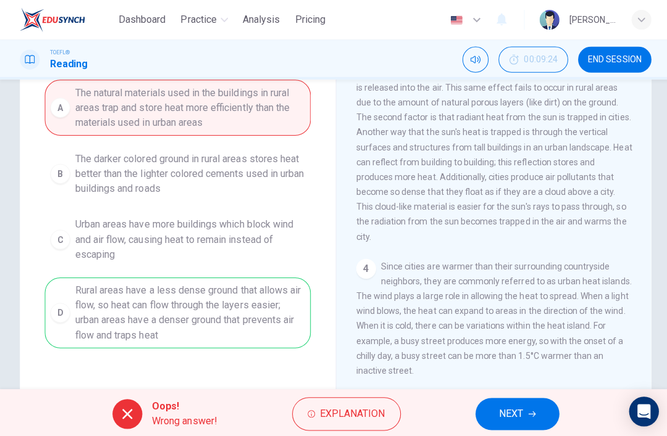
scroll to position [126, 0]
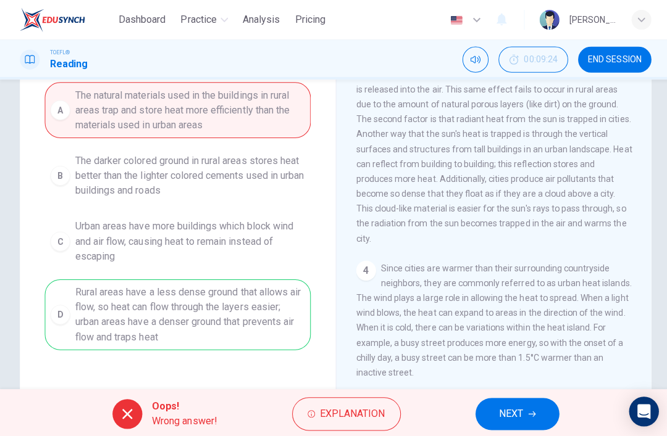
click at [507, 419] on span "NEXT" at bounding box center [508, 411] width 24 height 17
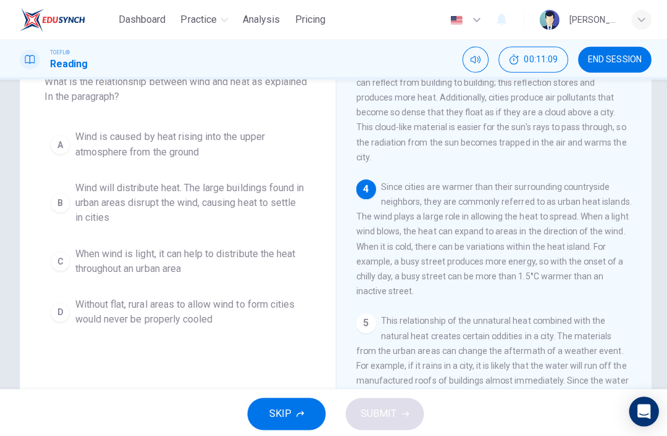
scroll to position [84, 0]
click at [232, 217] on span "Wind will distribute heat. The large buildings found in urban areas disrupt the…" at bounding box center [189, 202] width 228 height 44
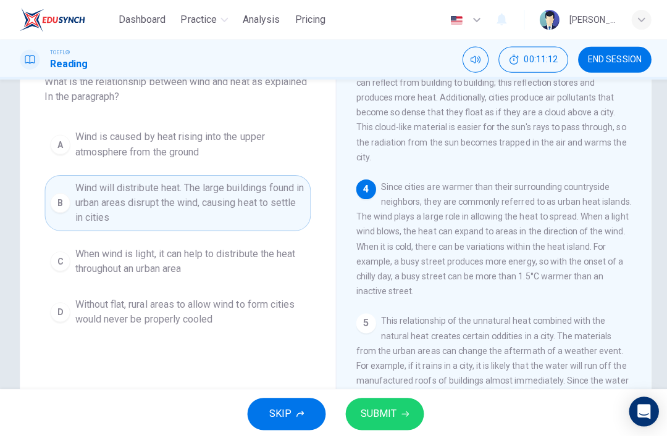
click at [393, 422] on button "SUBMIT" at bounding box center [382, 412] width 78 height 32
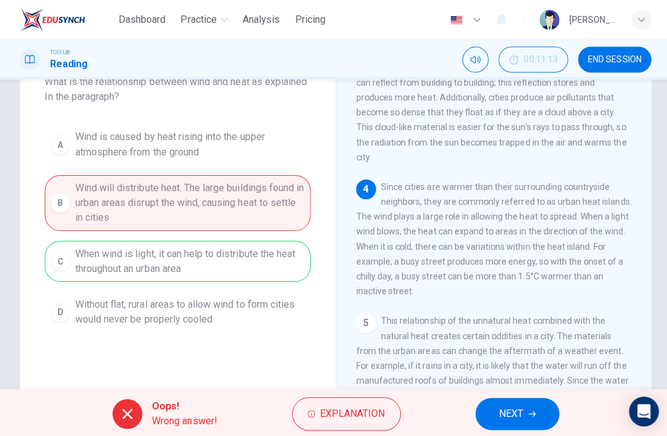
click at [507, 409] on span "NEXT" at bounding box center [508, 411] width 24 height 17
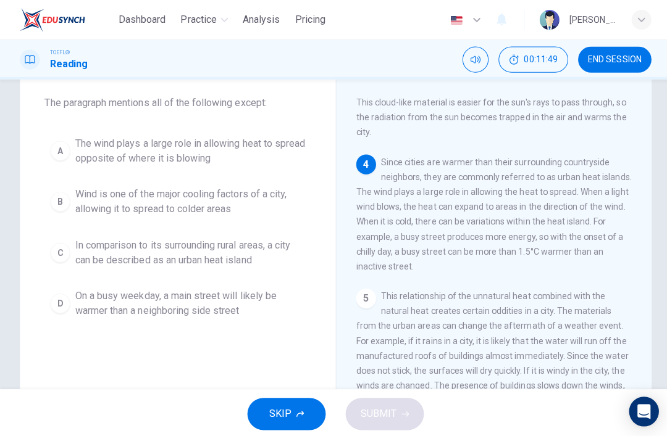
scroll to position [64, 0]
click at [236, 193] on span "Wind is one of the major cooling factors of a city, allowing it to spread to co…" at bounding box center [189, 200] width 228 height 30
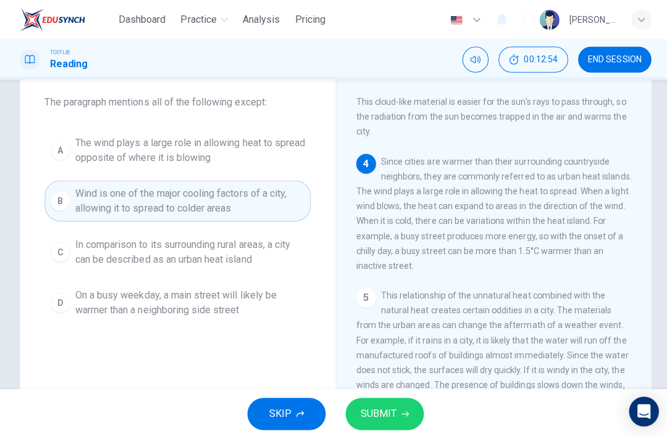
click at [369, 415] on span "SUBMIT" at bounding box center [376, 411] width 36 height 17
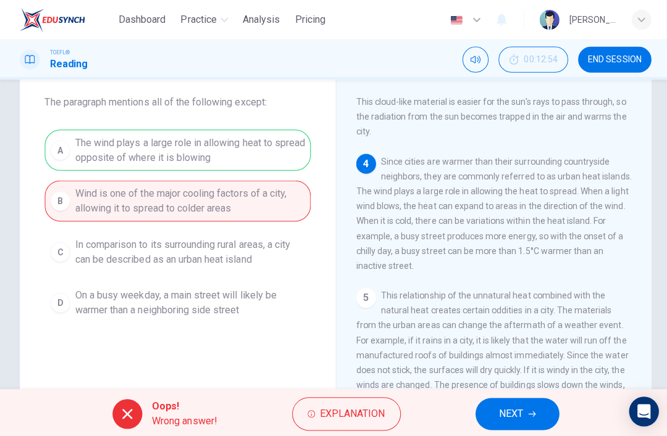
click at [520, 406] on span "NEXT" at bounding box center [508, 411] width 24 height 17
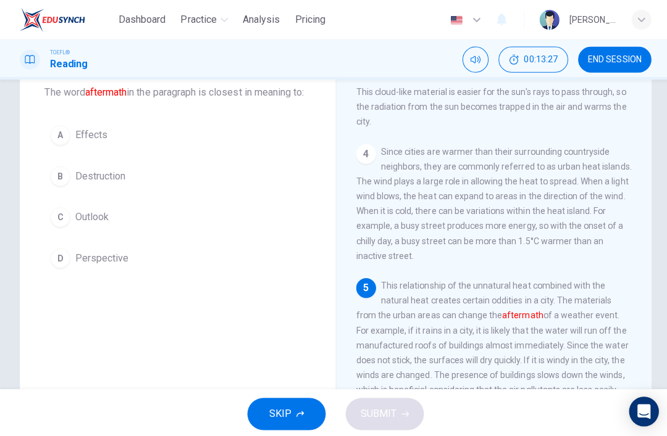
scroll to position [67, 0]
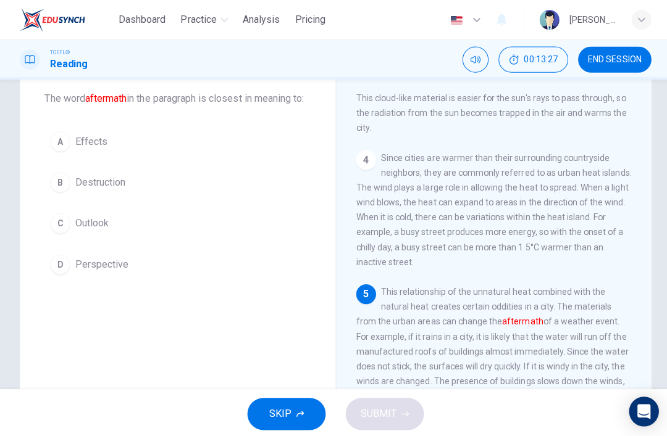
click at [218, 156] on button "A Effects" at bounding box center [176, 140] width 264 height 31
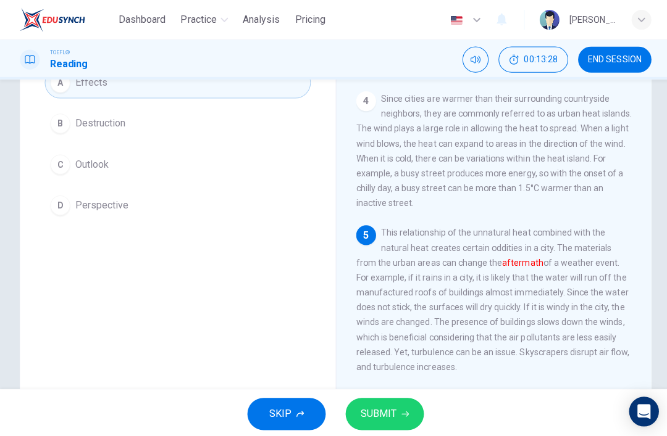
scroll to position [125, 0]
click at [382, 407] on span "SUBMIT" at bounding box center [376, 411] width 36 height 17
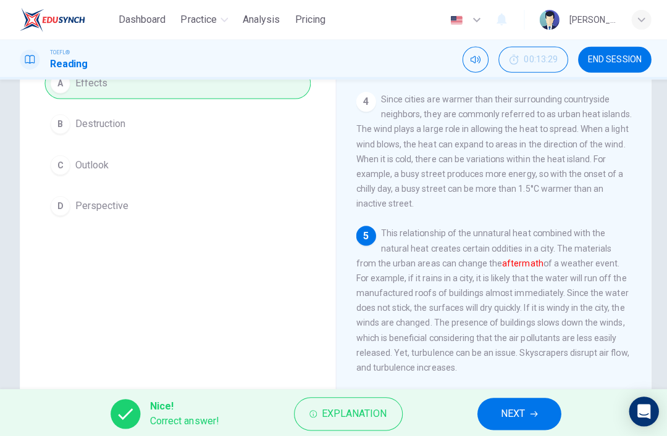
click at [528, 403] on button "NEXT" at bounding box center [515, 412] width 83 height 32
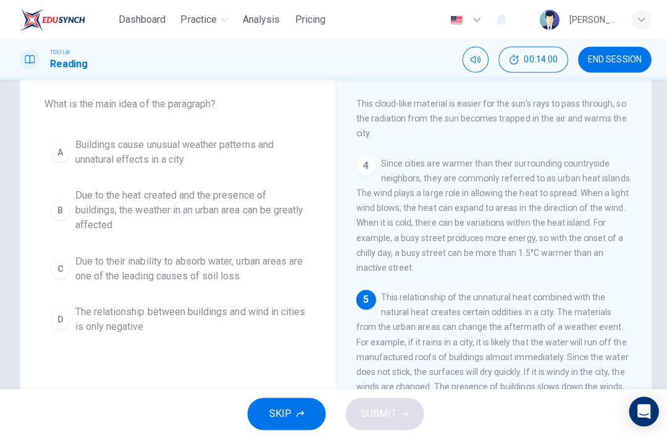
scroll to position [65, 0]
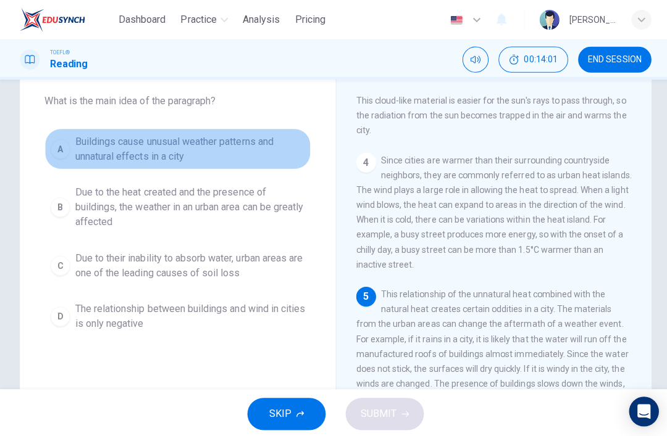
click at [242, 159] on span "Buildings cause unusual weather patterns and unnatural effects in a city" at bounding box center [189, 148] width 228 height 30
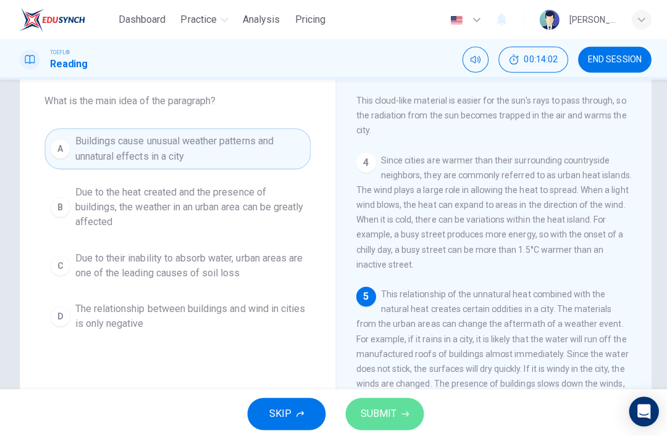
click at [415, 409] on button "SUBMIT" at bounding box center [382, 412] width 78 height 32
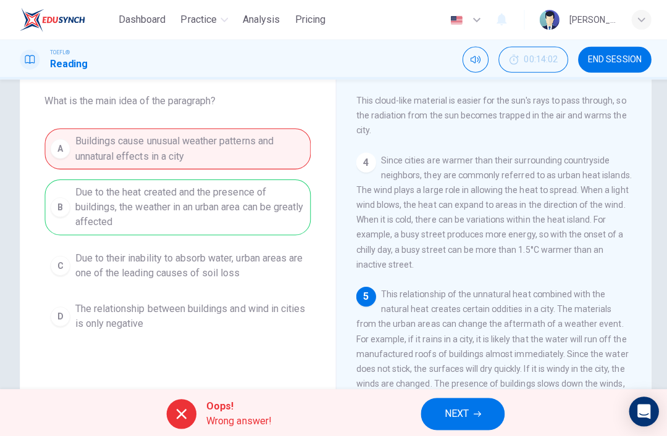
click at [467, 422] on button "NEXT" at bounding box center [459, 412] width 83 height 32
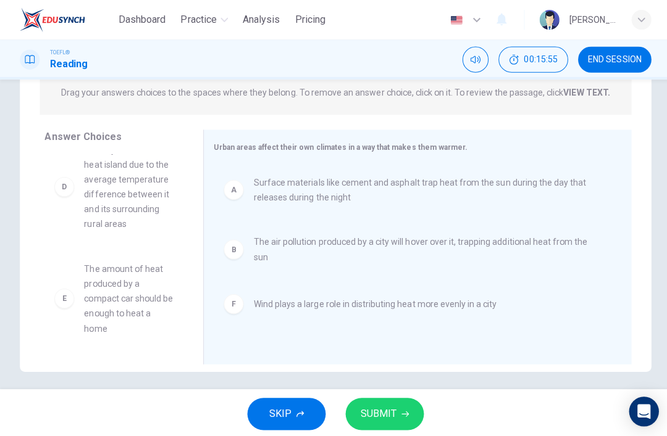
scroll to position [141, 0]
click at [383, 409] on span "SUBMIT" at bounding box center [376, 411] width 36 height 17
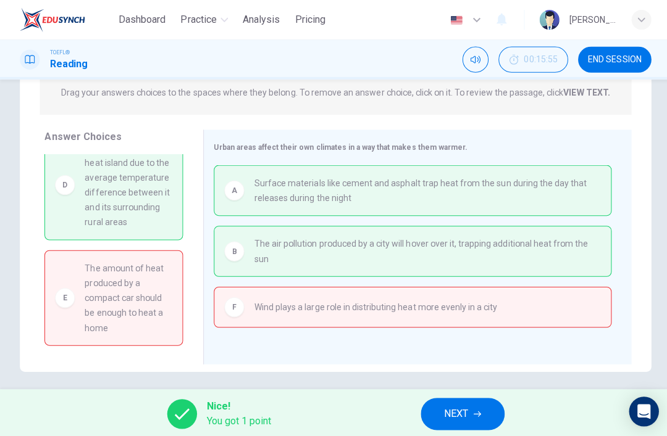
scroll to position [159, 0]
click at [497, 403] on button "NEXT" at bounding box center [459, 412] width 83 height 32
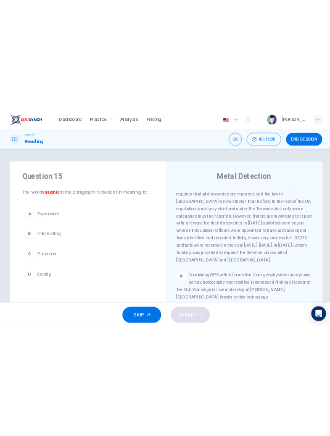
scroll to position [752, 0]
